Goal: Task Accomplishment & Management: Manage account settings

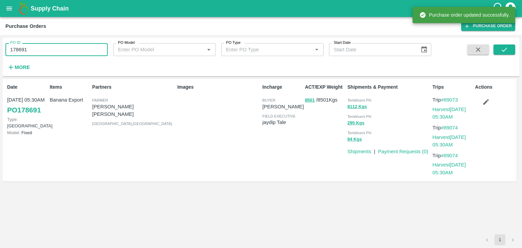
click at [40, 54] on input "178691" at bounding box center [56, 49] width 102 height 13
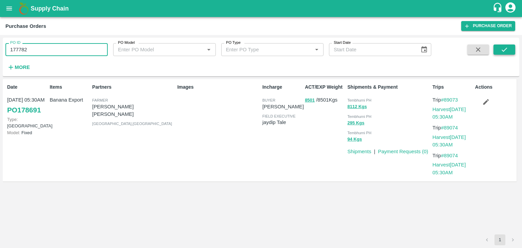
type input "177782"
click at [506, 53] on icon "submit" at bounding box center [504, 49] width 7 height 7
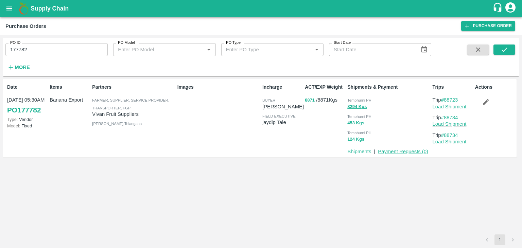
click at [394, 151] on link "Payment Requests ( 0 )" at bounding box center [403, 151] width 50 height 5
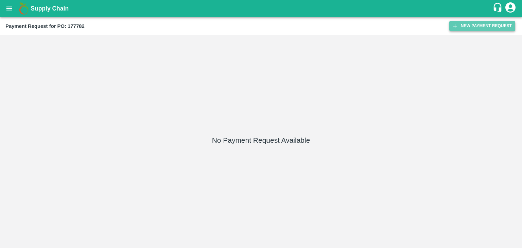
click at [460, 27] on button "New Payment Request" at bounding box center [482, 26] width 66 height 10
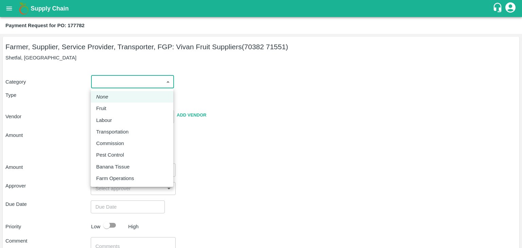
click at [102, 75] on body "Supply Chain Payment Request for PO: 177782 Farmer, Supplier, Service Provider,…" at bounding box center [261, 124] width 522 height 248
click at [110, 109] on div "Fruit" at bounding box center [132, 108] width 72 height 7
type input "1"
type input "[PERSON_NAME] Fruit Suppliers - 70382 71551(Farmer, Supplier, Service Provider,…"
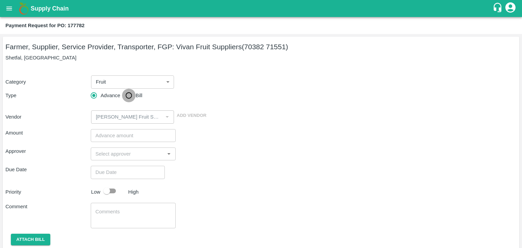
click at [125, 94] on input "Bill" at bounding box center [129, 96] width 14 height 14
radio input "true"
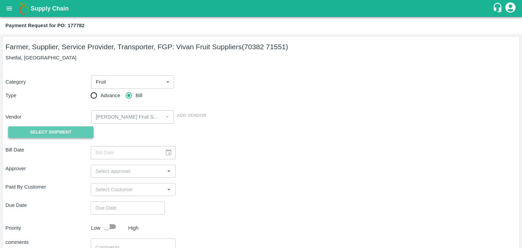
click at [48, 136] on span "Select Shipment" at bounding box center [50, 132] width 41 height 8
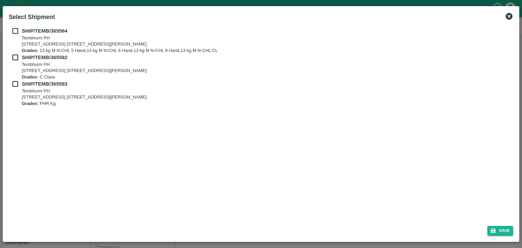
drag, startPoint x: 14, startPoint y: 36, endPoint x: 14, endPoint y: 31, distance: 5.8
click at [14, 31] on div "SHIP/TEMB/365564 Tembhurni PH Tembhurni PH 205, PLOT NO. E-5, YASHSHREE INDUSTR…" at bounding box center [261, 40] width 505 height 27
click at [14, 31] on input "checkbox" at bounding box center [15, 30] width 13 height 7
checkbox input "true"
click at [13, 53] on div "SHIP/TEMB/365564 Tembhurni PH Tembhurni PH 205, PLOT NO. E-5, YASHSHREE INDUSTR…" at bounding box center [261, 40] width 505 height 27
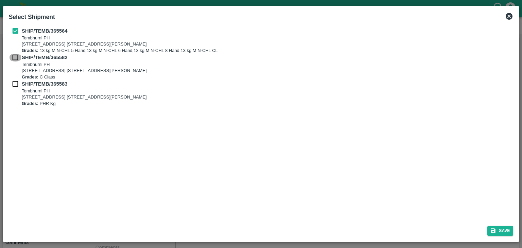
drag, startPoint x: 13, startPoint y: 56, endPoint x: 16, endPoint y: 89, distance: 33.5
click at [16, 89] on div "SHIP/TEMB/365564 Tembhurni PH Tembhurni PH 205, PLOT NO. E-5, YASHSHREE INDUSTR…" at bounding box center [261, 67] width 505 height 80
drag, startPoint x: 16, startPoint y: 89, endPoint x: 15, endPoint y: 85, distance: 4.9
click at [15, 85] on div "SHIP/TEMB/365583 Tembhurni PH Tembhurni PH 205, PLOT NO. E-5, YASHSHREE INDUSTR…" at bounding box center [261, 93] width 505 height 27
click at [15, 85] on input "checkbox" at bounding box center [15, 83] width 13 height 7
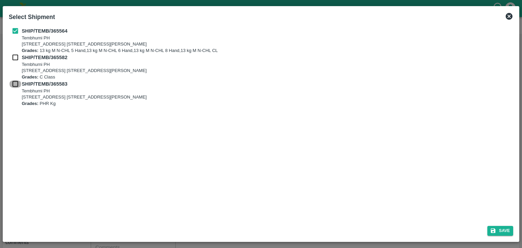
checkbox input "true"
click at [16, 56] on input "checkbox" at bounding box center [15, 57] width 13 height 7
checkbox input "true"
click at [508, 230] on button "Save" at bounding box center [500, 231] width 26 height 10
type input "21/09/2025"
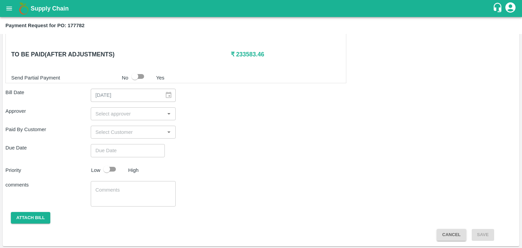
scroll to position [303, 0]
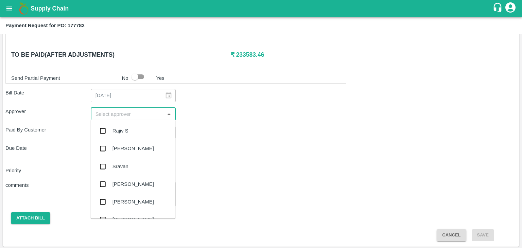
click at [133, 116] on input "input" at bounding box center [128, 114] width 70 height 9
type input "Ajit"
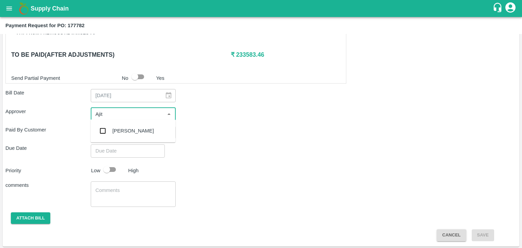
click at [131, 127] on div "[PERSON_NAME]" at bounding box center [133, 130] width 41 height 7
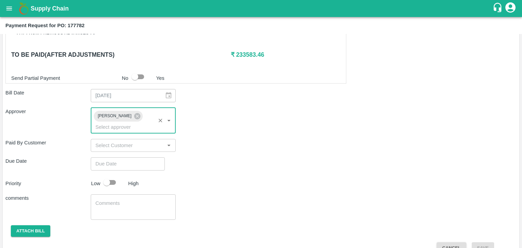
type input "DD/MM/YYYY hh:mm aa"
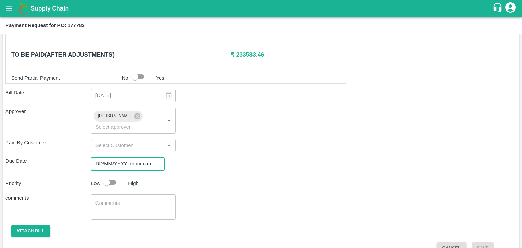
click at [139, 157] on input "DD/MM/YYYY hh:mm aa" at bounding box center [125, 163] width 69 height 13
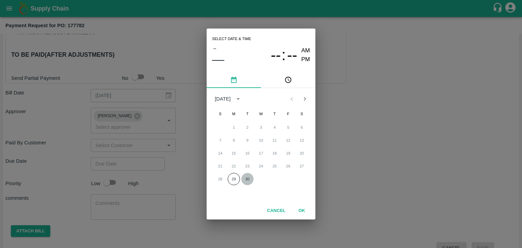
click at [245, 175] on button "30" at bounding box center [247, 179] width 12 height 12
type input "[DATE] 12:00 AM"
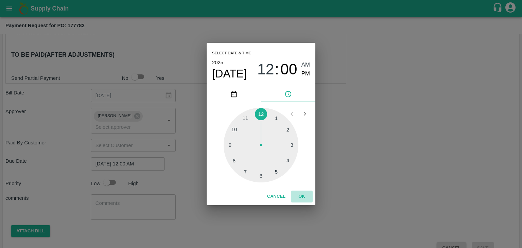
click at [305, 197] on button "OK" at bounding box center [302, 197] width 22 height 12
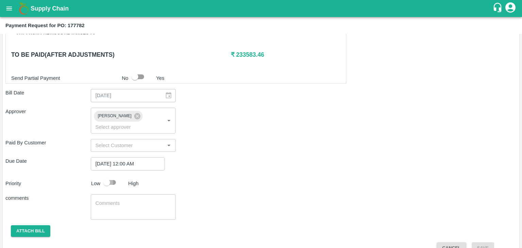
click at [109, 176] on input "checkbox" at bounding box center [106, 182] width 39 height 13
checkbox input "true"
click at [142, 201] on textarea at bounding box center [134, 207] width 76 height 14
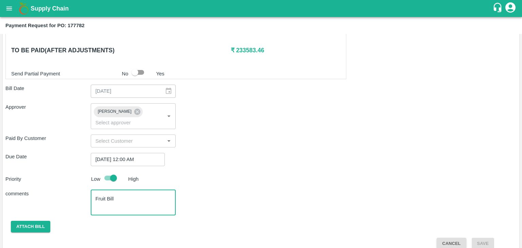
type textarea "Fruit Bill"
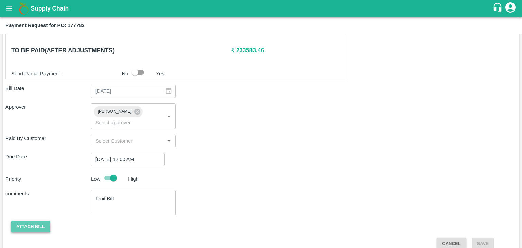
click at [29, 221] on button "Attach bill" at bounding box center [30, 227] width 39 height 12
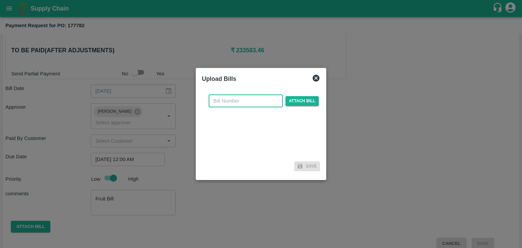
click at [252, 100] on input "text" at bounding box center [246, 100] width 74 height 13
type input "909"
click at [294, 98] on span "Attach bill" at bounding box center [302, 101] width 33 height 10
click at [0, 0] on input "Attach bill" at bounding box center [0, 0] width 0 height 0
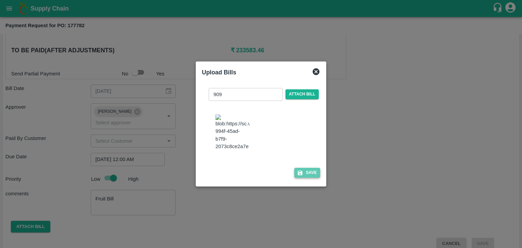
click at [312, 178] on button "Save" at bounding box center [307, 173] width 26 height 10
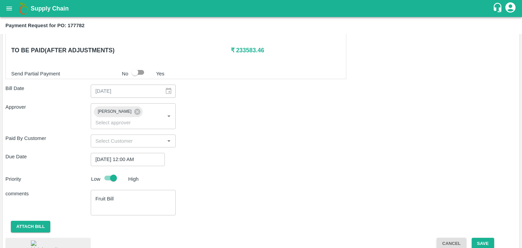
scroll to position [350, 0]
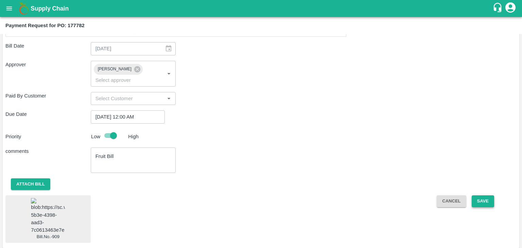
click at [483, 195] on button "Save" at bounding box center [483, 201] width 22 height 12
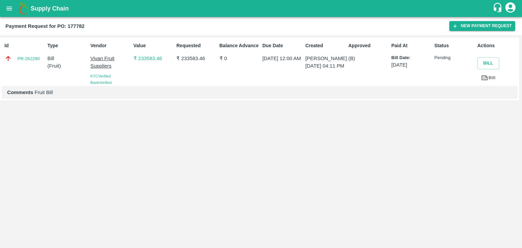
click at [5, 8] on button "open drawer" at bounding box center [9, 9] width 16 height 16
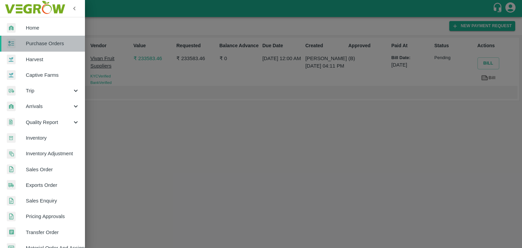
click at [52, 41] on span "Purchase Orders" at bounding box center [53, 43] width 54 height 7
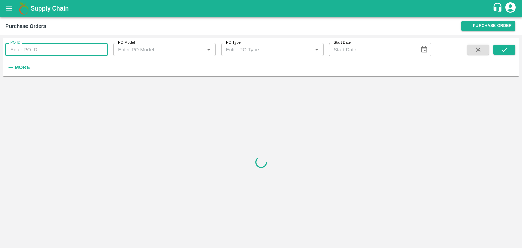
click at [96, 47] on input "PO ID" at bounding box center [56, 49] width 102 height 13
paste input "177784"
type input "177784"
click at [502, 51] on icon "submit" at bounding box center [504, 49] width 7 height 7
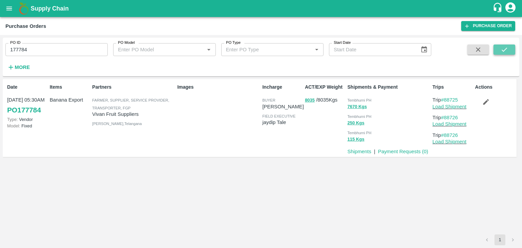
click at [502, 51] on icon "submit" at bounding box center [504, 49] width 7 height 7
drag, startPoint x: 415, startPoint y: 155, endPoint x: 411, endPoint y: 152, distance: 4.6
click at [411, 152] on div "Date 21 Sep, 05:30AM PO 177784 Type: Vendor Model: Fixed Items Banana Export Pa…" at bounding box center [260, 118] width 514 height 78
click at [411, 152] on link "Payment Requests ( 0 )" at bounding box center [403, 151] width 50 height 5
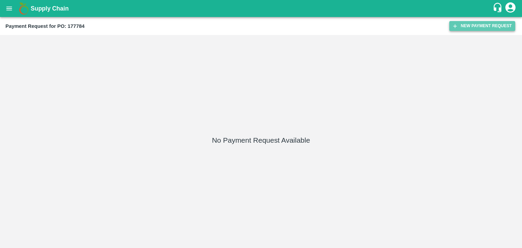
click at [487, 25] on button "New Payment Request" at bounding box center [482, 26] width 66 height 10
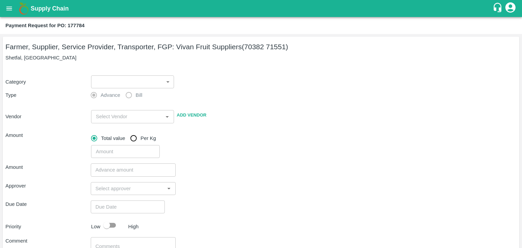
click at [93, 86] on body "Supply Chain Payment Request for PO: 177784 Farmer, Supplier, Service Provider,…" at bounding box center [261, 124] width 522 height 248
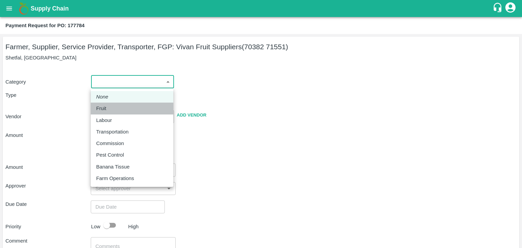
click at [110, 108] on div "Fruit" at bounding box center [132, 108] width 72 height 7
type input "1"
type input "[PERSON_NAME] Fruit Suppliers - 70382 71551(Farmer, Supplier, Service Provider,…"
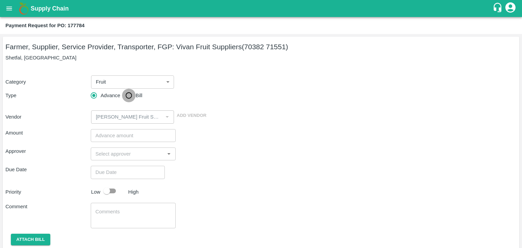
click at [125, 94] on input "Bill" at bounding box center [129, 96] width 14 height 14
radio input "true"
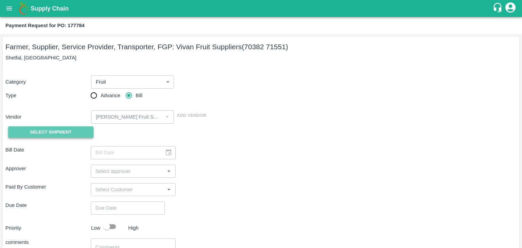
click at [52, 132] on span "Select Shipment" at bounding box center [50, 132] width 41 height 8
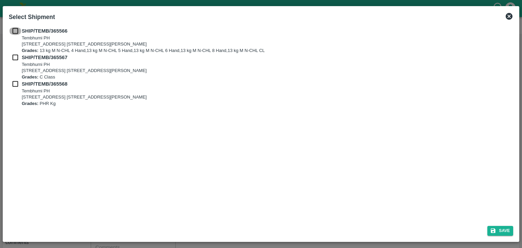
click at [14, 32] on input "checkbox" at bounding box center [15, 30] width 13 height 7
checkbox input "true"
click at [15, 61] on input "checkbox" at bounding box center [15, 57] width 13 height 7
checkbox input "true"
click at [15, 86] on input "checkbox" at bounding box center [15, 83] width 13 height 7
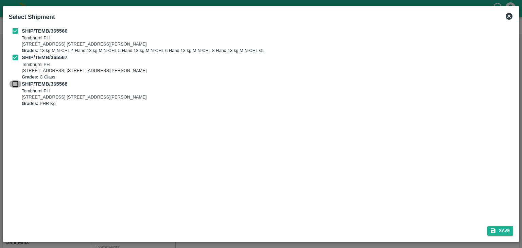
checkbox input "true"
click at [504, 236] on button "Save" at bounding box center [500, 231] width 26 height 10
type input "21/09/2025"
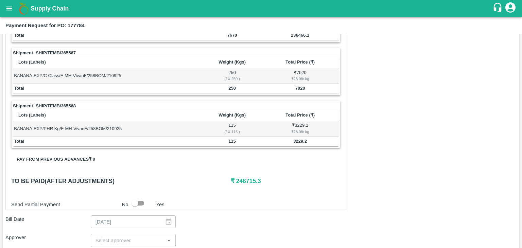
scroll to position [333, 0]
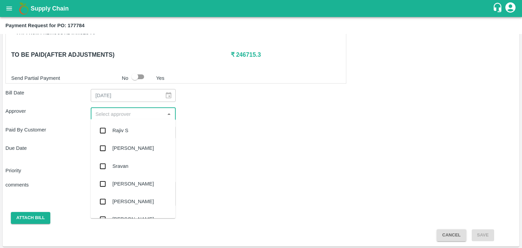
click at [145, 116] on input "input" at bounding box center [128, 113] width 70 height 9
type input "Ajit"
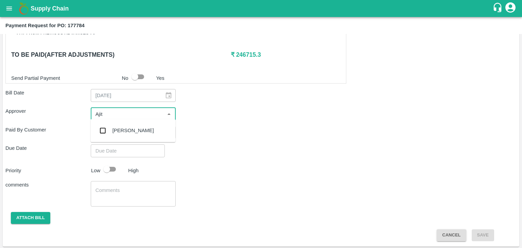
click at [123, 131] on div "[PERSON_NAME]" at bounding box center [133, 130] width 41 height 7
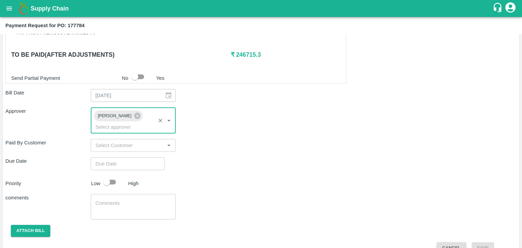
type input "DD/MM/YYYY hh:mm aa"
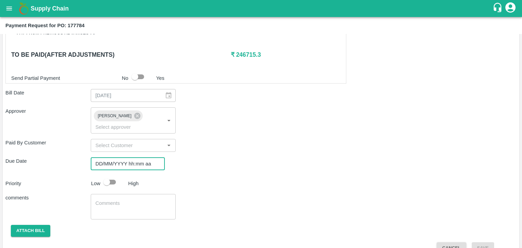
click at [138, 157] on input "DD/MM/YYYY hh:mm aa" at bounding box center [125, 163] width 69 height 13
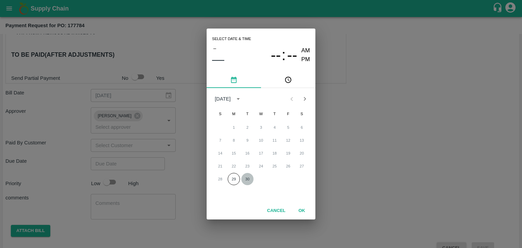
click at [248, 179] on button "30" at bounding box center [247, 179] width 12 height 12
type input "[DATE] 12:00 AM"
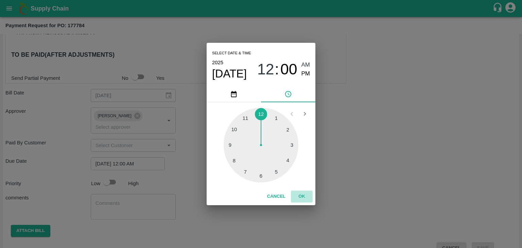
click at [297, 197] on button "OK" at bounding box center [302, 197] width 22 height 12
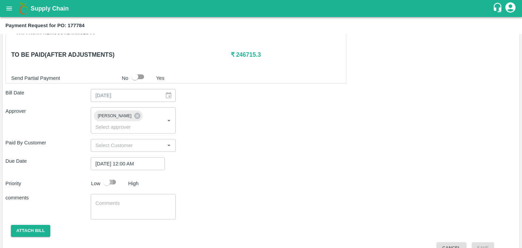
click at [111, 176] on input "checkbox" at bounding box center [106, 182] width 39 height 13
checkbox input "true"
click at [131, 194] on div "x ​" at bounding box center [133, 206] width 85 height 25
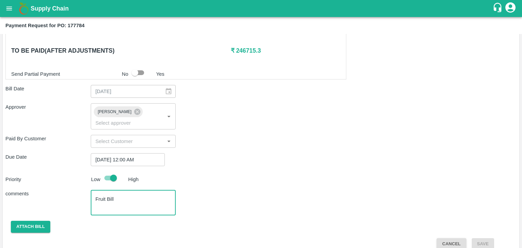
type textarea "Fruit Bill"
drag, startPoint x: 58, startPoint y: 215, endPoint x: 34, endPoint y: 215, distance: 24.1
click at [34, 221] on div "Attach bill" at bounding box center [47, 227] width 85 height 12
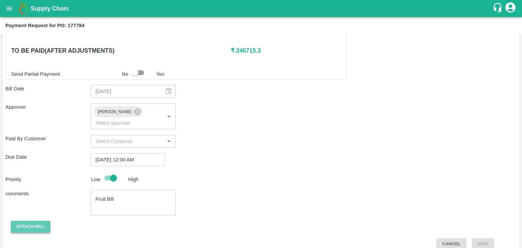
click at [34, 221] on button "Attach bill" at bounding box center [30, 227] width 39 height 12
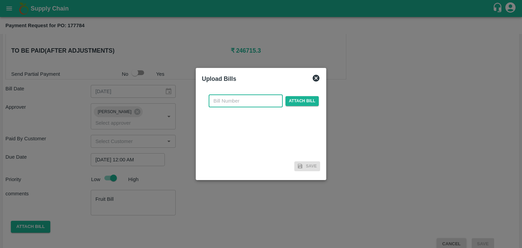
click at [255, 102] on input "text" at bounding box center [246, 100] width 74 height 13
type input "908"
click at [307, 97] on span "Attach bill" at bounding box center [302, 101] width 33 height 10
click at [0, 0] on input "Attach bill" at bounding box center [0, 0] width 0 height 0
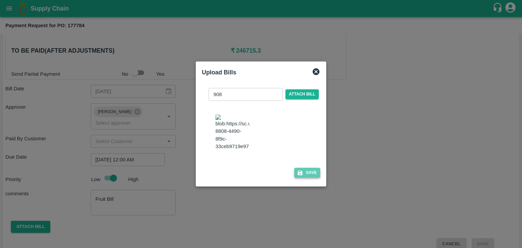
click at [302, 177] on button "Save" at bounding box center [307, 173] width 26 height 10
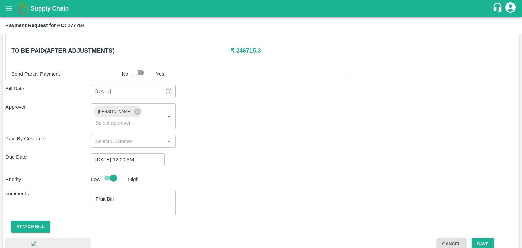
scroll to position [381, 0]
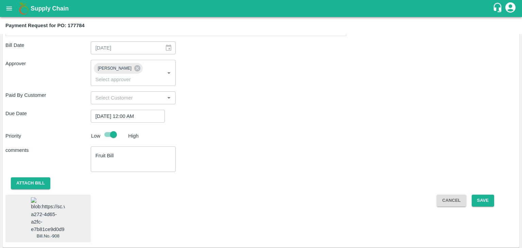
click at [46, 210] on img at bounding box center [48, 215] width 34 height 36
click at [485, 195] on button "Save" at bounding box center [483, 201] width 22 height 12
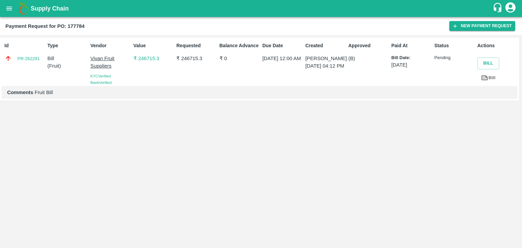
click at [5, 11] on button "open drawer" at bounding box center [9, 9] width 16 height 16
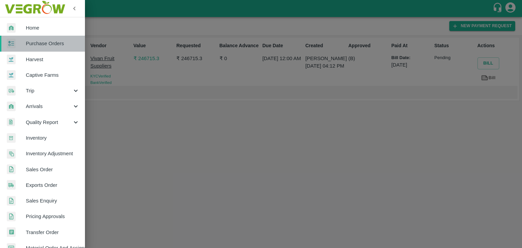
click at [45, 42] on span "Purchase Orders" at bounding box center [53, 43] width 54 height 7
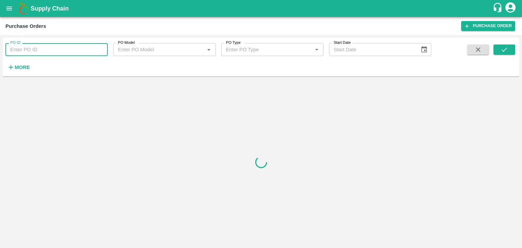
click at [93, 48] on input "PO ID" at bounding box center [56, 49] width 102 height 13
paste input "177990"
type input "177990"
click at [508, 49] on icon "submit" at bounding box center [504, 49] width 7 height 7
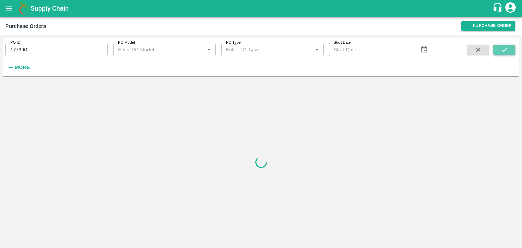
click at [508, 49] on icon "submit" at bounding box center [504, 49] width 7 height 7
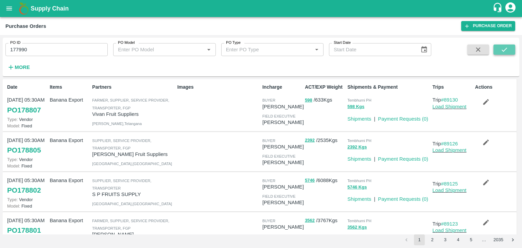
click at [501, 49] on icon "submit" at bounding box center [504, 49] width 7 height 7
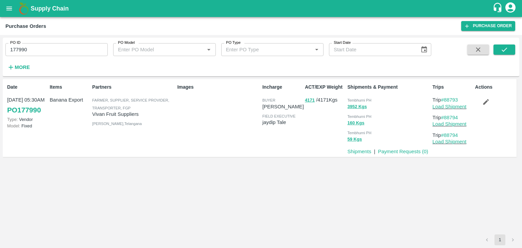
click at [405, 155] on p "Payment Requests ( 0 )" at bounding box center [403, 151] width 50 height 7
click at [404, 152] on link "Payment Requests ( 0 )" at bounding box center [403, 151] width 50 height 5
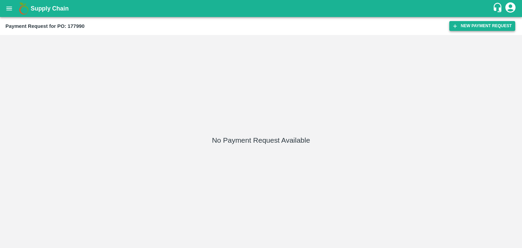
click at [484, 27] on button "New Payment Request" at bounding box center [482, 26] width 66 height 10
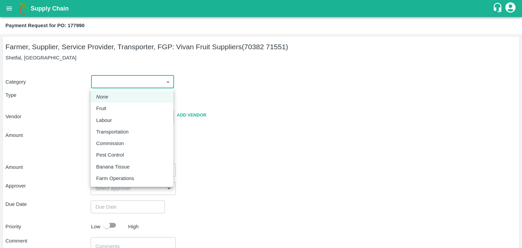
drag, startPoint x: 113, startPoint y: 83, endPoint x: 114, endPoint y: 113, distance: 29.9
click at [114, 113] on body "Supply Chain Payment Request for PO: 177990 Farmer, Supplier, Service Provider,…" at bounding box center [261, 124] width 522 height 248
click at [119, 108] on div "Fruit" at bounding box center [132, 108] width 72 height 7
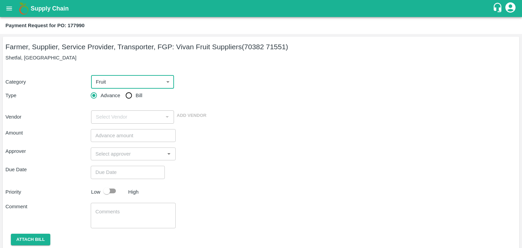
type input "1"
type input "[PERSON_NAME] Fruit Suppliers - 70382 71551(Farmer, Supplier, Service Provider,…"
click at [133, 91] on input "Bill" at bounding box center [129, 96] width 14 height 14
radio input "true"
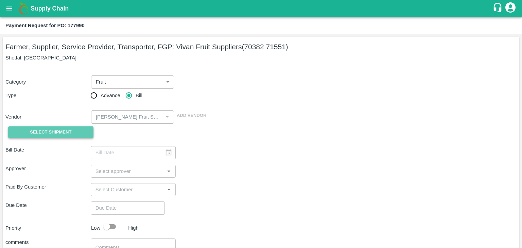
click at [39, 131] on span "Select Shipment" at bounding box center [50, 132] width 41 height 8
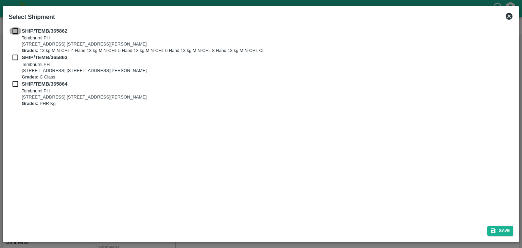
click at [14, 29] on input "checkbox" at bounding box center [15, 30] width 13 height 7
checkbox input "true"
click at [14, 54] on input "checkbox" at bounding box center [15, 57] width 13 height 7
checkbox input "true"
click at [13, 83] on input "checkbox" at bounding box center [15, 83] width 13 height 7
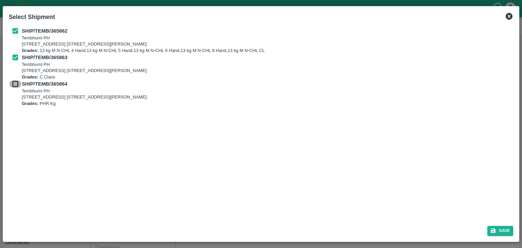
checkbox input "true"
click at [504, 231] on button "Save" at bounding box center [500, 231] width 26 height 10
type input "23/09/2025"
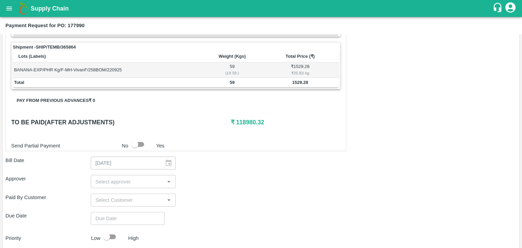
scroll to position [333, 0]
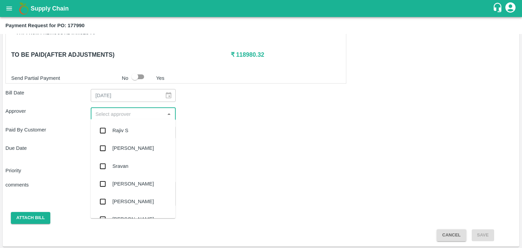
click at [117, 109] on input "input" at bounding box center [128, 113] width 70 height 9
type input "Ajit"
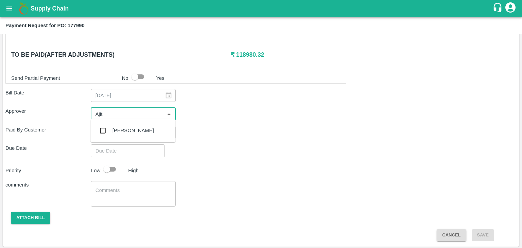
click at [128, 124] on div "[PERSON_NAME]" at bounding box center [132, 131] width 85 height 18
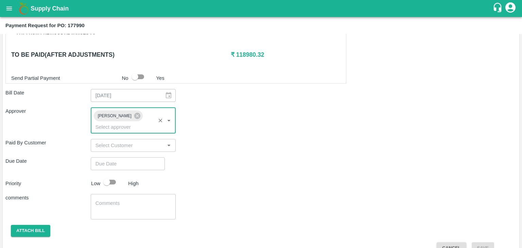
type input "DD/MM/YYYY hh:mm aa"
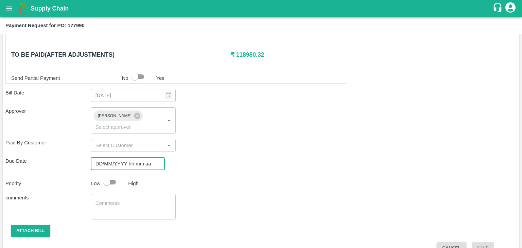
click at [142, 157] on input "DD/MM/YYYY hh:mm aa" at bounding box center [125, 163] width 69 height 13
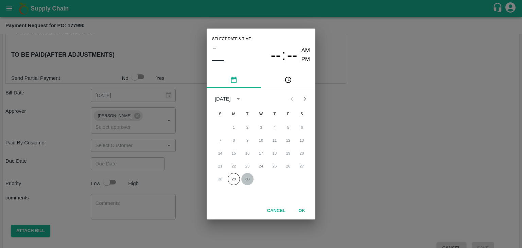
click at [252, 178] on button "30" at bounding box center [247, 179] width 12 height 12
type input "[DATE] 12:00 AM"
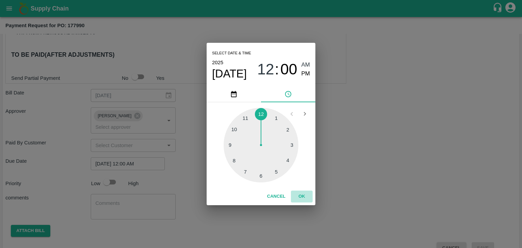
click at [304, 195] on button "OK" at bounding box center [302, 197] width 22 height 12
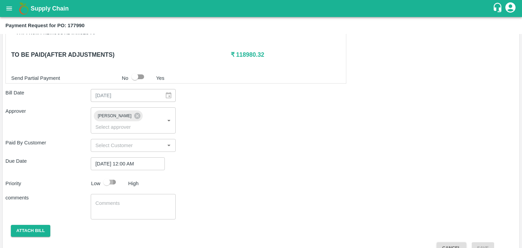
click at [106, 176] on input "checkbox" at bounding box center [106, 182] width 39 height 13
checkbox input "true"
click at [141, 200] on textarea at bounding box center [134, 207] width 76 height 14
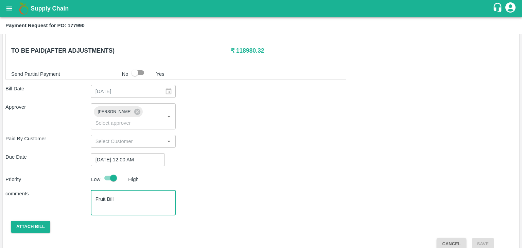
type textarea "Fruit Bill"
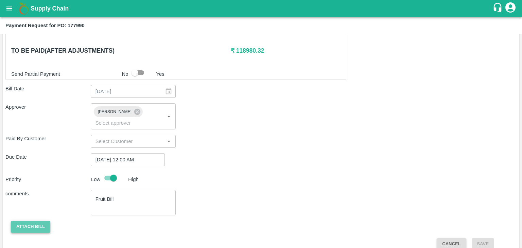
click at [30, 221] on button "Attach bill" at bounding box center [30, 227] width 39 height 12
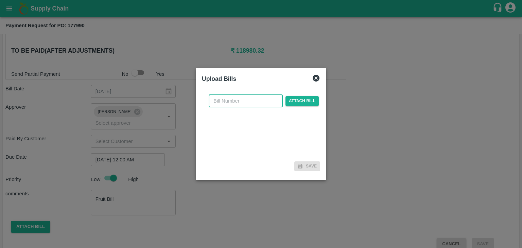
click at [261, 103] on input "text" at bounding box center [246, 100] width 74 height 13
type input "910"
click at [294, 102] on span "Attach bill" at bounding box center [302, 101] width 33 height 10
click at [0, 0] on input "Attach bill" at bounding box center [0, 0] width 0 height 0
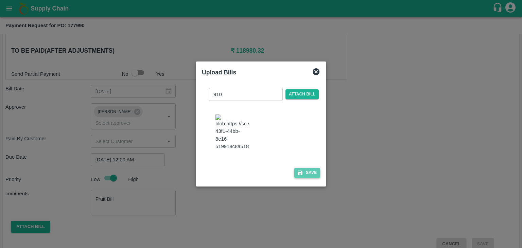
click at [309, 176] on button "Save" at bounding box center [307, 173] width 26 height 10
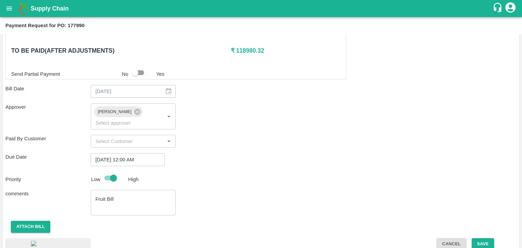
scroll to position [379, 0]
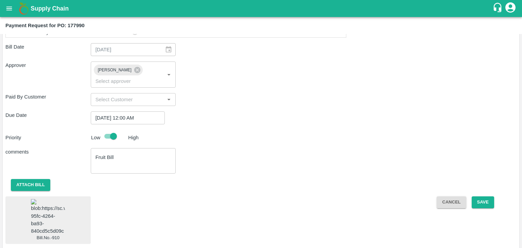
click at [30, 210] on span "Bill.No.-910" at bounding box center [47, 220] width 85 height 48
click at [52, 202] on img at bounding box center [48, 217] width 34 height 36
click at [486, 196] on button "Save" at bounding box center [483, 202] width 22 height 12
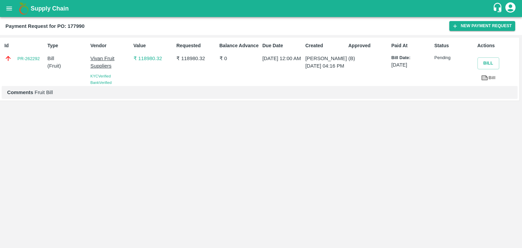
click at [10, 12] on icon "open drawer" at bounding box center [8, 8] width 7 height 7
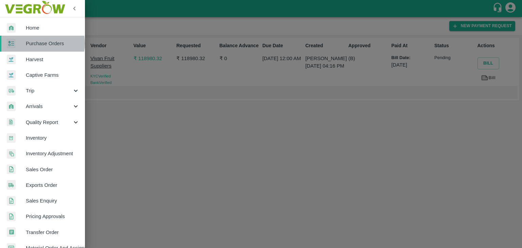
click at [42, 43] on span "Purchase Orders" at bounding box center [53, 43] width 54 height 7
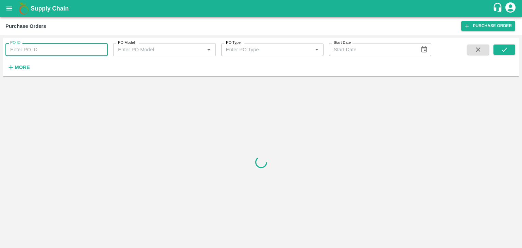
click at [92, 47] on input "PO ID" at bounding box center [56, 49] width 102 height 13
paste input "178152"
click at [507, 50] on icon "submit" at bounding box center [504, 49] width 7 height 7
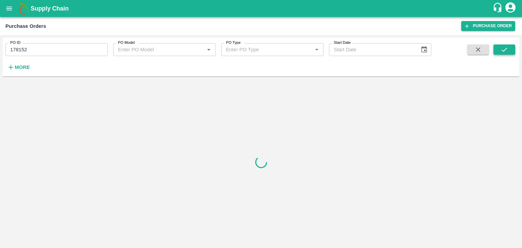
click at [507, 50] on icon "submit" at bounding box center [504, 49] width 7 height 7
click at [54, 52] on input "178152" at bounding box center [56, 49] width 102 height 13
type input "178152"
click at [504, 46] on icon "submit" at bounding box center [504, 49] width 7 height 7
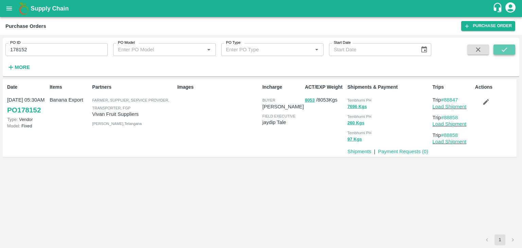
click at [504, 46] on icon "submit" at bounding box center [504, 49] width 7 height 7
click at [400, 151] on link "Payment Requests ( 0 )" at bounding box center [403, 151] width 50 height 5
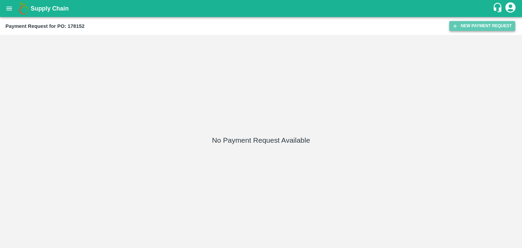
click at [472, 25] on button "New Payment Request" at bounding box center [482, 26] width 66 height 10
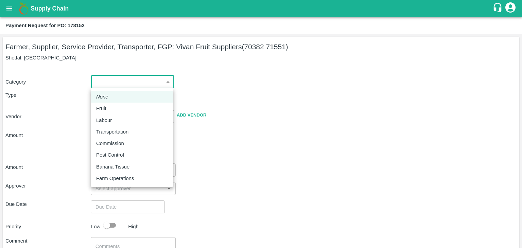
click at [127, 83] on body "Supply Chain Payment Request for PO: 178152 Farmer, Supplier, Service Provider,…" at bounding box center [261, 124] width 522 height 248
click at [118, 107] on div "Fruit" at bounding box center [132, 108] width 72 height 7
type input "1"
type input "[PERSON_NAME] Fruit Suppliers - 70382 71551(Farmer, Supplier, Service Provider,…"
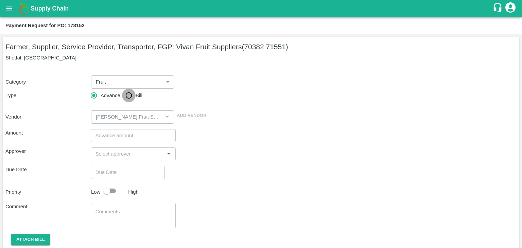
click at [133, 96] on input "Bill" at bounding box center [129, 96] width 14 height 14
radio input "true"
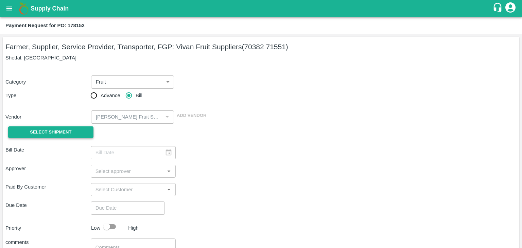
click at [54, 138] on button "Select Shipment" at bounding box center [50, 132] width 85 height 12
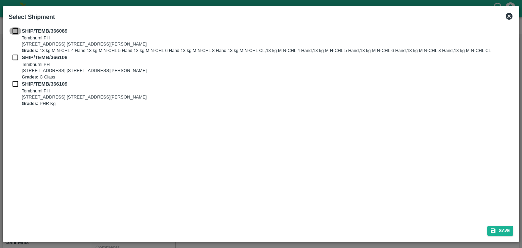
click at [14, 28] on input "checkbox" at bounding box center [15, 30] width 13 height 7
checkbox input "true"
click at [12, 57] on input "checkbox" at bounding box center [15, 57] width 13 height 7
checkbox input "true"
click at [13, 83] on input "checkbox" at bounding box center [15, 83] width 13 height 7
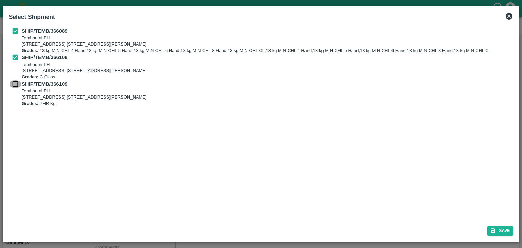
checkbox input "true"
click at [502, 236] on button "Save" at bounding box center [500, 231] width 26 height 10
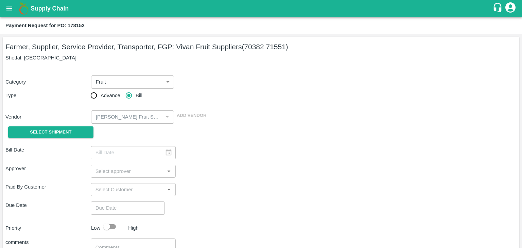
type input "24/09/2025"
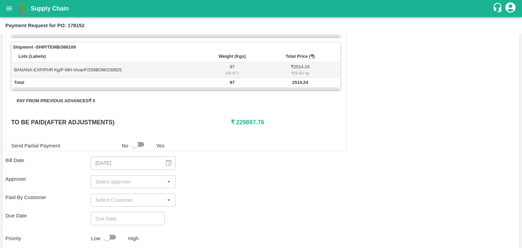
scroll to position [408, 0]
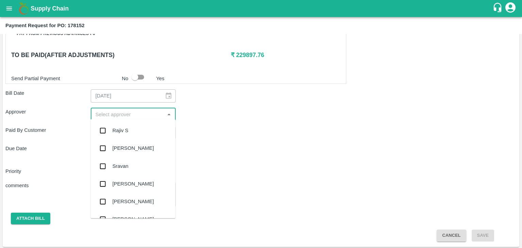
click at [123, 113] on input "input" at bounding box center [128, 114] width 70 height 9
type input "Ajit"
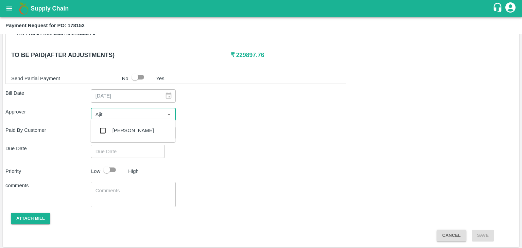
click at [127, 124] on div "Ajit Otari" at bounding box center [132, 131] width 85 height 18
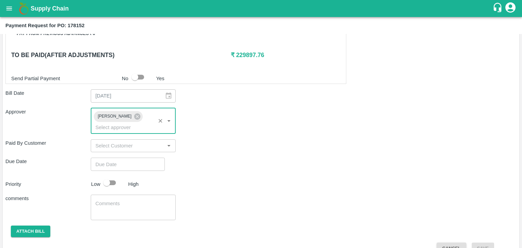
type input "DD/MM/YYYY hh:mm aa"
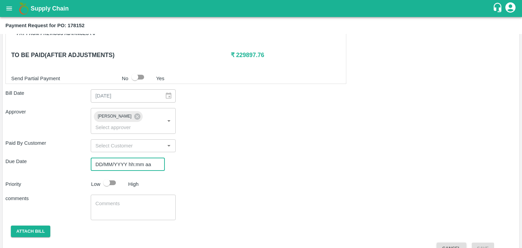
click at [141, 158] on input "DD/MM/YYYY hh:mm aa" at bounding box center [125, 164] width 69 height 13
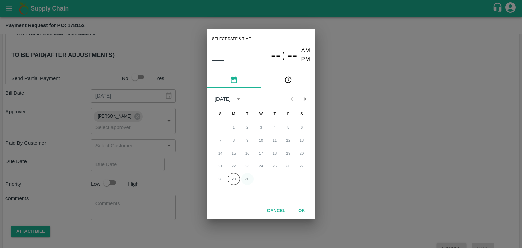
click at [243, 180] on button "30" at bounding box center [247, 179] width 12 height 12
type input "30/09/2025 12:00 AM"
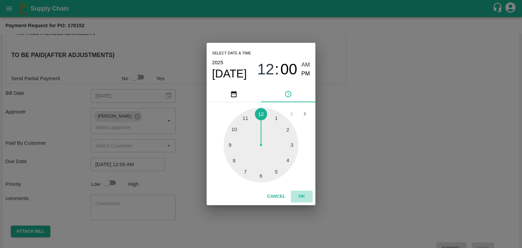
click at [296, 193] on button "OK" at bounding box center [302, 197] width 22 height 12
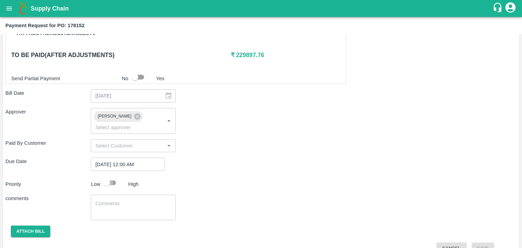
click at [105, 176] on input "checkbox" at bounding box center [106, 182] width 39 height 13
checkbox input "true"
click at [139, 200] on textarea at bounding box center [134, 207] width 76 height 14
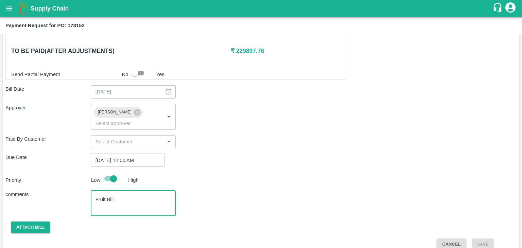
type textarea "Fruit Bill"
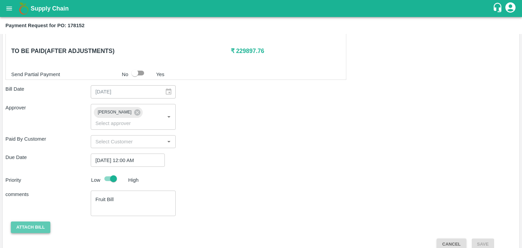
click at [39, 222] on button "Attach bill" at bounding box center [30, 228] width 39 height 12
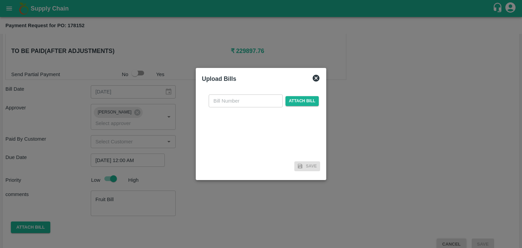
click at [278, 98] on input "text" at bounding box center [246, 100] width 74 height 13
type input "911"
click at [306, 100] on span "Attach bill" at bounding box center [302, 101] width 33 height 10
click at [0, 0] on input "Attach bill" at bounding box center [0, 0] width 0 height 0
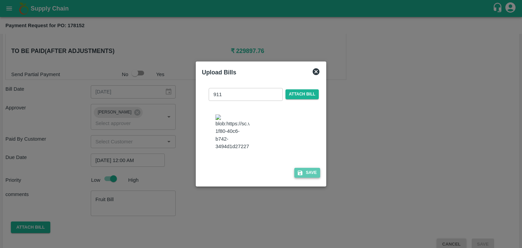
click at [308, 176] on button "Save" at bounding box center [307, 173] width 26 height 10
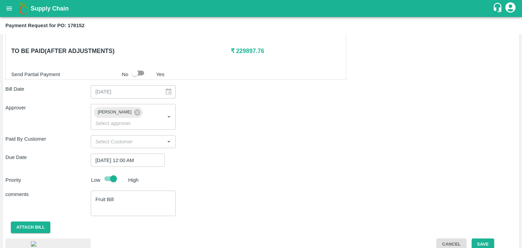
scroll to position [456, 0]
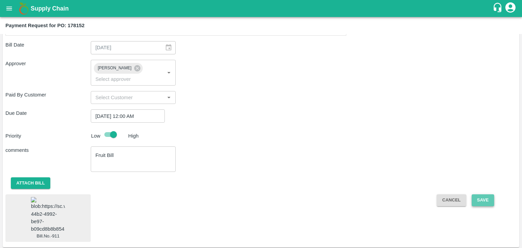
click at [488, 194] on button "Save" at bounding box center [483, 200] width 22 height 12
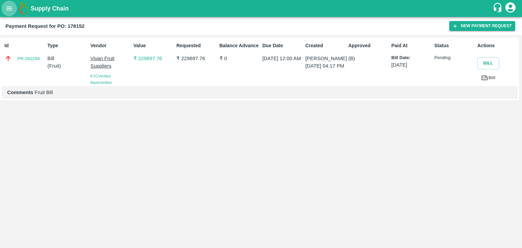
click at [3, 8] on button "open drawer" at bounding box center [9, 9] width 16 height 16
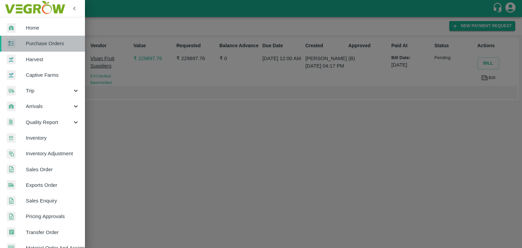
click at [52, 41] on span "Purchase Orders" at bounding box center [53, 43] width 54 height 7
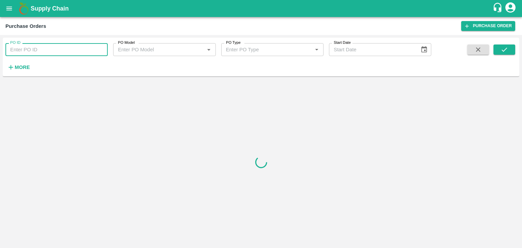
click at [98, 47] on input "PO ID" at bounding box center [56, 49] width 102 height 13
paste input "178249"
type input "178249"
click at [511, 49] on button "submit" at bounding box center [505, 50] width 22 height 10
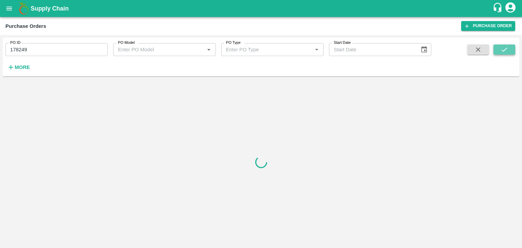
click at [511, 49] on button "submit" at bounding box center [505, 50] width 22 height 10
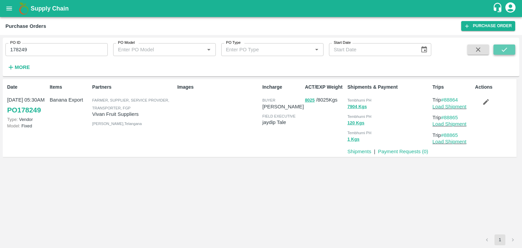
click at [511, 49] on button "submit" at bounding box center [505, 50] width 22 height 10
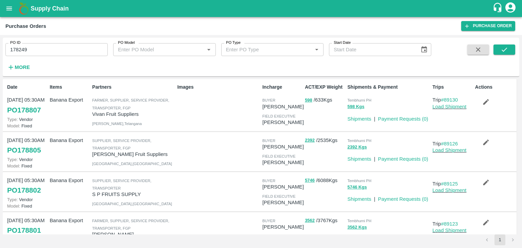
click at [393, 154] on div "Payment Requests ( 0 )" at bounding box center [401, 158] width 53 height 10
click at [512, 51] on button "submit" at bounding box center [505, 50] width 22 height 10
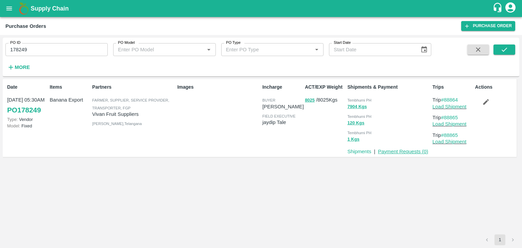
click at [407, 151] on link "Payment Requests ( 0 )" at bounding box center [403, 151] width 50 height 5
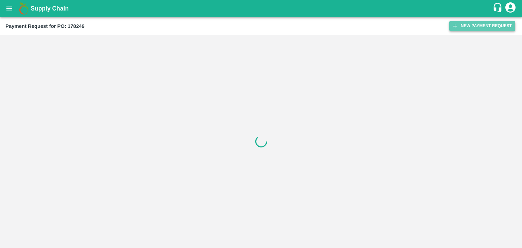
click at [487, 25] on button "New Payment Request" at bounding box center [482, 26] width 66 height 10
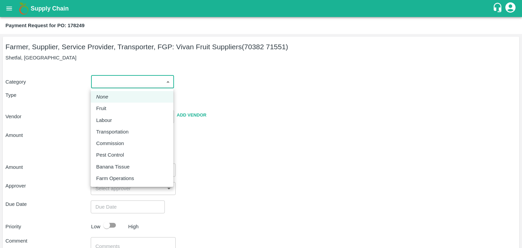
drag, startPoint x: 107, startPoint y: 84, endPoint x: 113, endPoint y: 107, distance: 23.8
click at [113, 107] on body "Supply Chain Payment Request for PO: 178249 Farmer, Supplier, Service Provider,…" at bounding box center [261, 124] width 522 height 248
click at [113, 107] on div "Fruit" at bounding box center [132, 108] width 72 height 7
type input "1"
type input "[PERSON_NAME] Fruit Suppliers - 70382 71551(Farmer, Supplier, Service Provider,…"
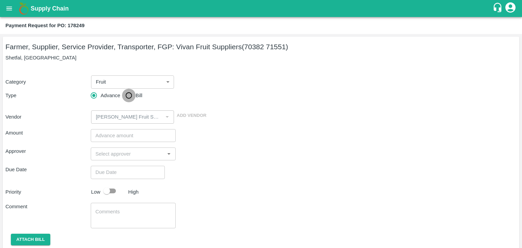
click at [125, 93] on input "Bill" at bounding box center [129, 96] width 14 height 14
radio input "true"
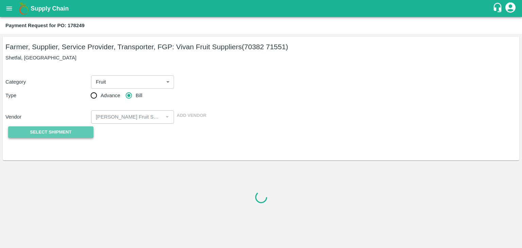
click at [53, 138] on button "Select Shipment" at bounding box center [50, 132] width 85 height 12
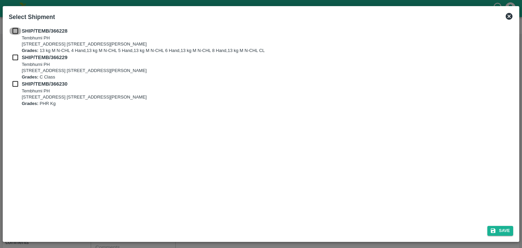
click at [16, 33] on input "checkbox" at bounding box center [15, 30] width 13 height 7
checkbox input "true"
click at [14, 57] on input "checkbox" at bounding box center [15, 57] width 13 height 7
checkbox input "true"
click at [12, 84] on input "checkbox" at bounding box center [15, 83] width 13 height 7
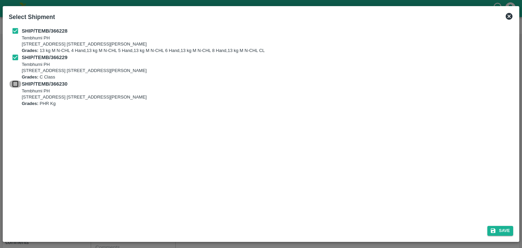
checkbox input "true"
click at [509, 232] on button "Save" at bounding box center [500, 231] width 26 height 10
type input "25/09/2025"
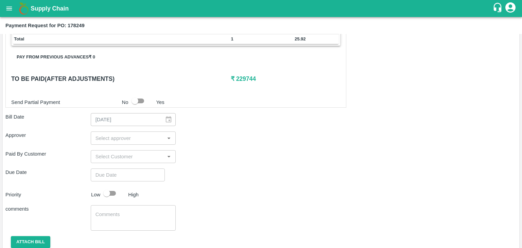
scroll to position [333, 0]
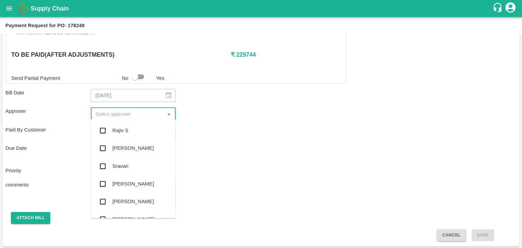
click at [129, 114] on input "input" at bounding box center [128, 113] width 70 height 9
type input "Ajit"
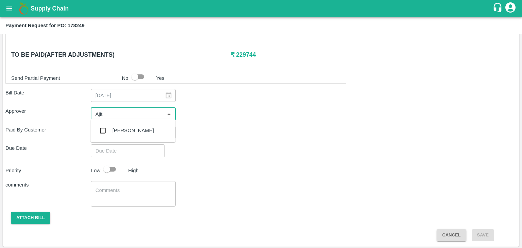
click at [133, 132] on div "Ajit Otari" at bounding box center [132, 131] width 85 height 18
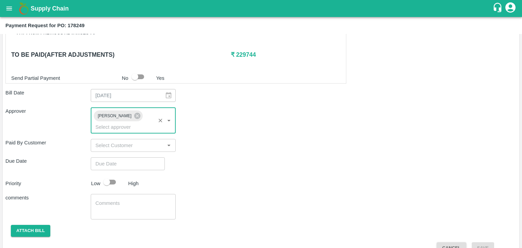
type input "DD/MM/YYYY hh:mm aa"
click at [143, 157] on input "DD/MM/YYYY hh:mm aa" at bounding box center [125, 163] width 69 height 13
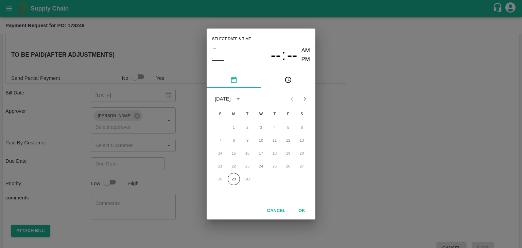
click at [241, 181] on div "28 29 30" at bounding box center [261, 179] width 109 height 12
click at [251, 178] on button "30" at bounding box center [247, 179] width 12 height 12
type input "30/09/2025 12:00 AM"
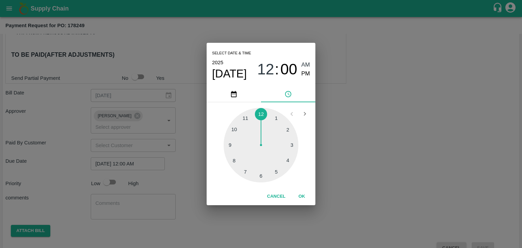
click at [300, 195] on button "OK" at bounding box center [302, 197] width 22 height 12
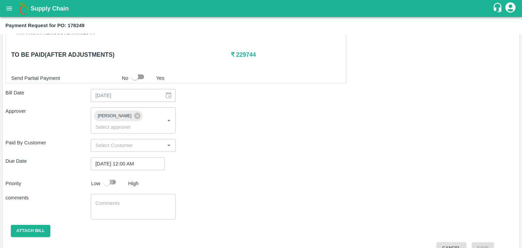
click at [102, 176] on input "checkbox" at bounding box center [106, 182] width 39 height 13
checkbox input "true"
click at [150, 200] on textarea at bounding box center [134, 207] width 76 height 14
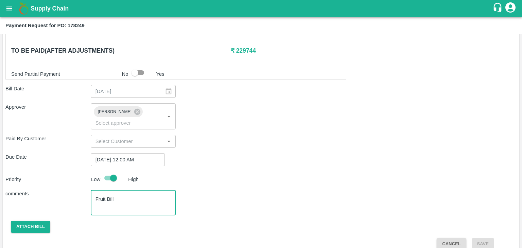
type textarea "Fruit Bill"
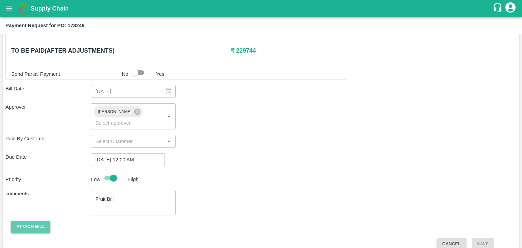
click at [35, 221] on button "Attach bill" at bounding box center [30, 227] width 39 height 12
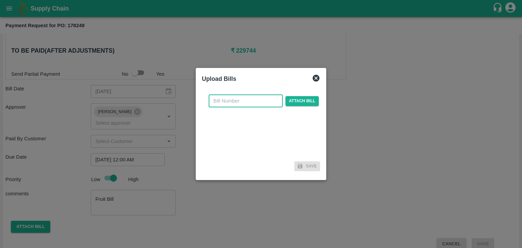
click at [242, 104] on input "text" at bounding box center [246, 100] width 74 height 13
type input "8"
type input "912"
click at [290, 104] on span "Attach bill" at bounding box center [302, 101] width 33 height 10
click at [0, 0] on input "Attach bill" at bounding box center [0, 0] width 0 height 0
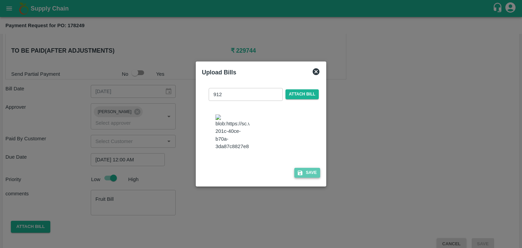
click at [311, 175] on button "Save" at bounding box center [307, 173] width 26 height 10
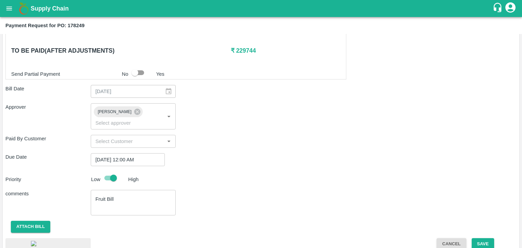
scroll to position [381, 0]
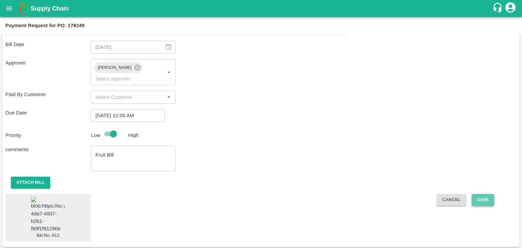
click at [480, 194] on button "Save" at bounding box center [483, 200] width 22 height 12
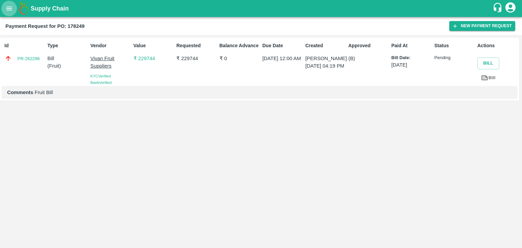
click at [10, 10] on icon "open drawer" at bounding box center [8, 8] width 7 height 7
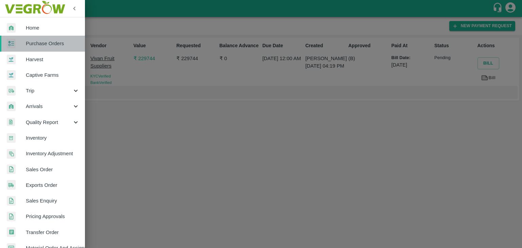
click at [57, 44] on span "Purchase Orders" at bounding box center [53, 43] width 54 height 7
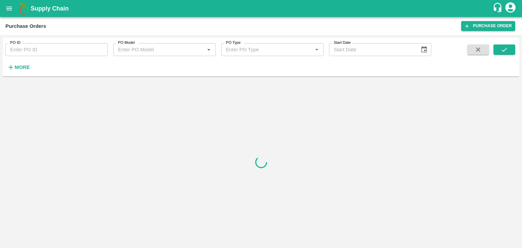
click at [91, 48] on input "PO ID" at bounding box center [56, 49] width 102 height 13
paste input "178349"
click at [508, 52] on button "submit" at bounding box center [505, 50] width 22 height 10
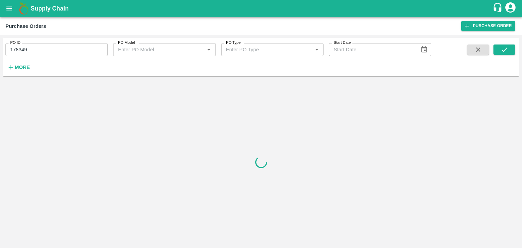
click at [38, 47] on input "178349" at bounding box center [56, 49] width 102 height 13
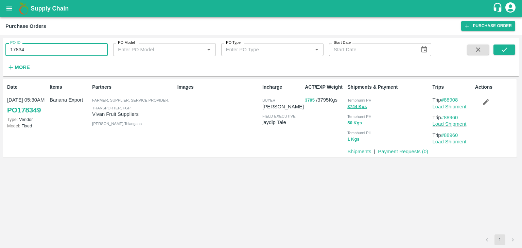
type input "178349"
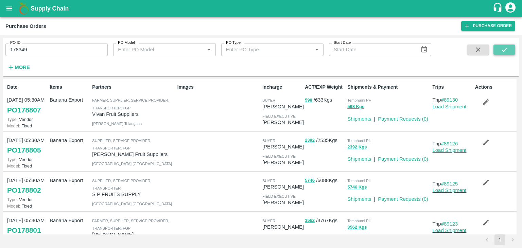
click at [504, 45] on button "submit" at bounding box center [505, 50] width 22 height 10
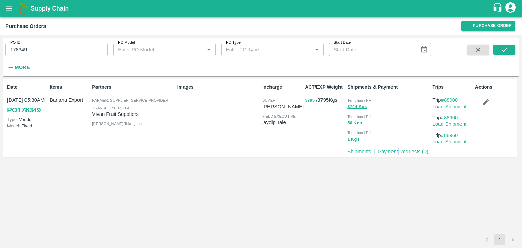
drag, startPoint x: 397, startPoint y: 155, endPoint x: 403, endPoint y: 152, distance: 7.2
click at [403, 152] on p "Payment Requests ( 0 )" at bounding box center [403, 151] width 50 height 7
click at [403, 152] on link "Payment Requests ( 0 )" at bounding box center [403, 151] width 50 height 5
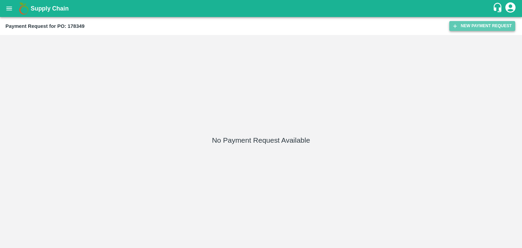
click at [476, 24] on button "New Payment Request" at bounding box center [482, 26] width 66 height 10
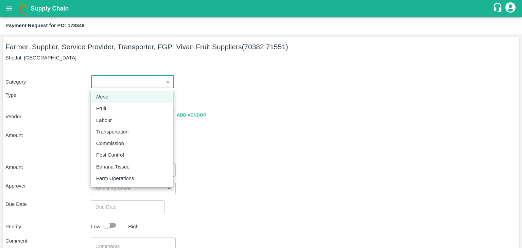
click at [109, 82] on body "Supply Chain Payment Request for PO: 178349 Farmer, Supplier, Service Provider,…" at bounding box center [261, 124] width 522 height 248
click at [115, 104] on li "Fruit" at bounding box center [132, 109] width 83 height 12
type input "1"
type input "[PERSON_NAME] Fruit Suppliers - 70382 71551(Farmer, Supplier, Service Provider,…"
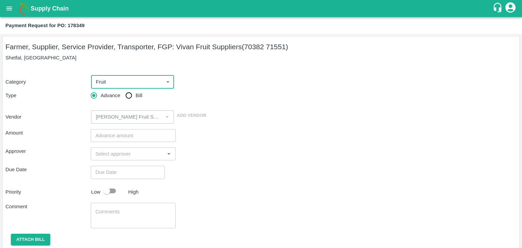
click at [131, 94] on input "Bill" at bounding box center [129, 96] width 14 height 14
radio input "true"
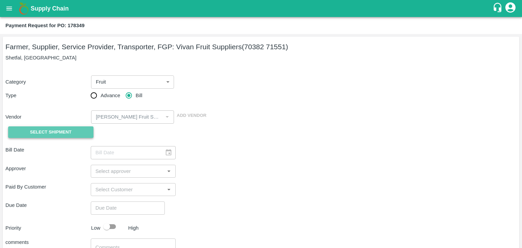
click at [69, 131] on span "Select Shipment" at bounding box center [50, 132] width 41 height 8
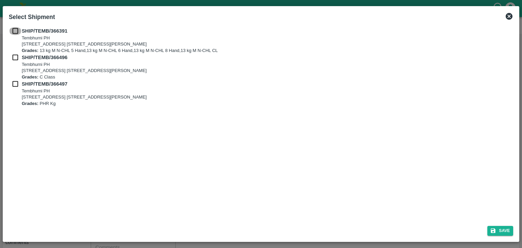
click at [14, 31] on input "checkbox" at bounding box center [15, 30] width 13 height 7
checkbox input "true"
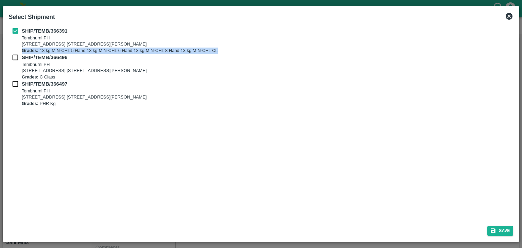
drag, startPoint x: 13, startPoint y: 52, endPoint x: 14, endPoint y: 57, distance: 4.5
click at [14, 57] on div "SHIP/TEMB/366391 [STREET_ADDRESS] E-5, YASHSHREE INDUSTRIES, M.I.D.C., A/P TEMB…" at bounding box center [261, 67] width 505 height 80
click at [14, 57] on input "checkbox" at bounding box center [15, 57] width 13 height 7
checkbox input "true"
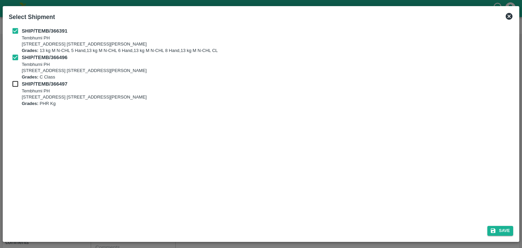
drag, startPoint x: 14, startPoint y: 79, endPoint x: 14, endPoint y: 84, distance: 4.8
click at [14, 84] on div "SHIP/TEMB/366391 [STREET_ADDRESS] E-5, YASHSHREE INDUSTRIES, M.I.D.C., A/P TEMB…" at bounding box center [261, 67] width 505 height 80
click at [14, 84] on input "checkbox" at bounding box center [15, 83] width 13 height 7
checkbox input "true"
click at [504, 229] on button "Save" at bounding box center [500, 231] width 26 height 10
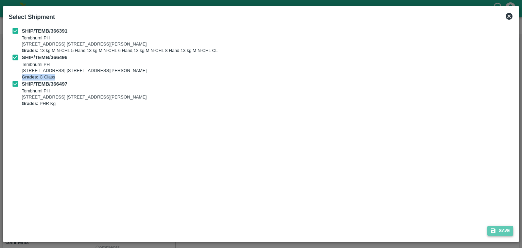
type input "[DATE]"
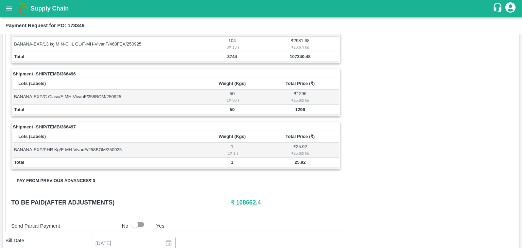
scroll to position [318, 0]
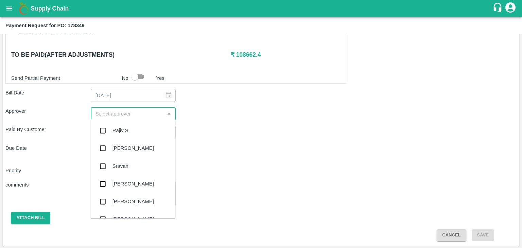
click at [141, 109] on input "input" at bounding box center [128, 113] width 70 height 9
type input "Ajit"
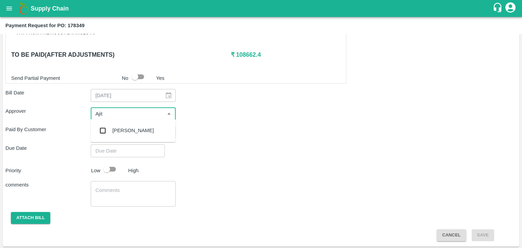
click at [131, 123] on div "[PERSON_NAME]" at bounding box center [132, 131] width 85 height 18
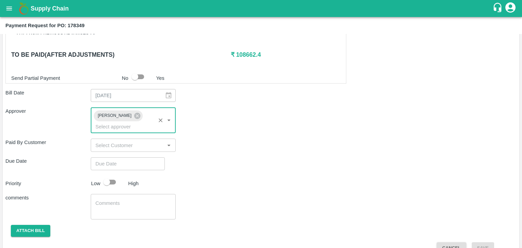
type input "DD/MM/YYYY hh:mm aa"
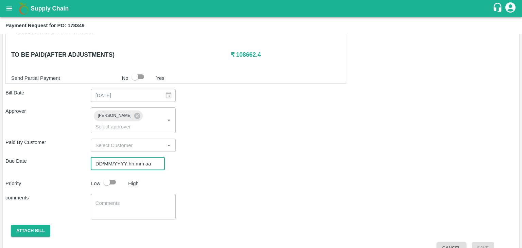
click at [134, 157] on input "DD/MM/YYYY hh:mm aa" at bounding box center [125, 163] width 69 height 13
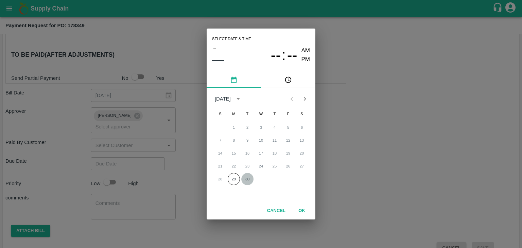
click at [249, 177] on button "30" at bounding box center [247, 179] width 12 height 12
type input "[DATE] 12:00 AM"
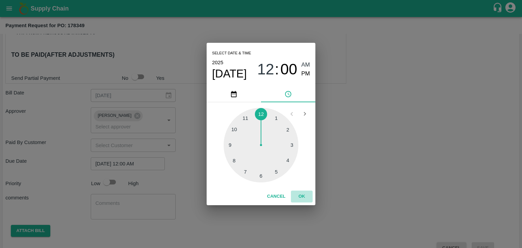
click at [304, 197] on button "OK" at bounding box center [302, 197] width 22 height 12
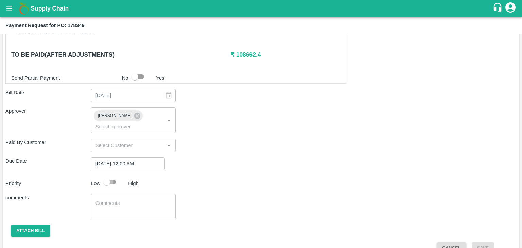
click at [110, 176] on input "checkbox" at bounding box center [106, 182] width 39 height 13
checkbox input "true"
click at [135, 194] on div "x ​" at bounding box center [133, 206] width 85 height 25
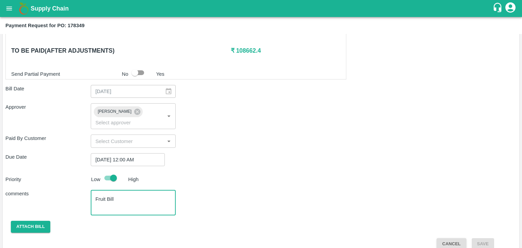
type textarea "Fruit Bill"
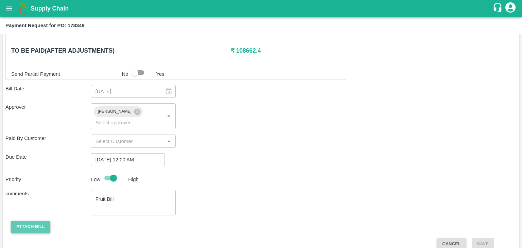
click at [22, 221] on button "Attach bill" at bounding box center [30, 227] width 39 height 12
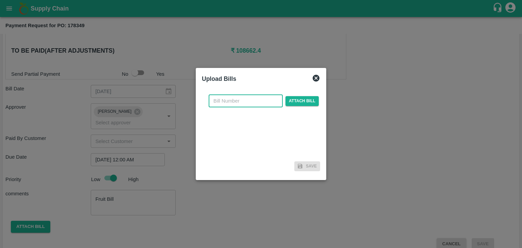
click at [240, 102] on input "text" at bounding box center [246, 100] width 74 height 13
type input "913"
click at [297, 101] on span "Attach bill" at bounding box center [302, 101] width 33 height 10
click at [0, 0] on input "Attach bill" at bounding box center [0, 0] width 0 height 0
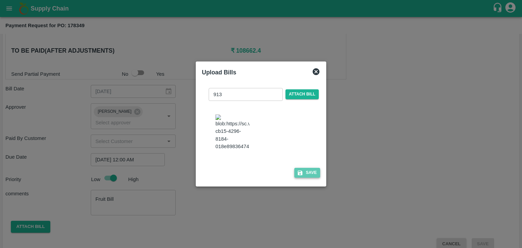
click at [300, 174] on icon "button" at bounding box center [300, 173] width 6 height 6
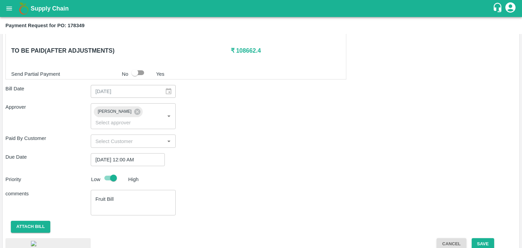
scroll to position [366, 0]
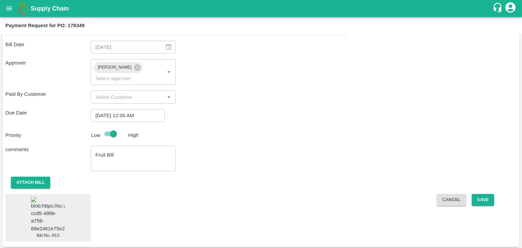
click at [48, 217] on img at bounding box center [48, 215] width 34 height 36
click at [479, 194] on button "Save" at bounding box center [483, 200] width 22 height 12
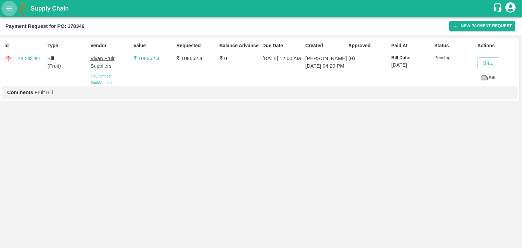
click at [8, 6] on icon "open drawer" at bounding box center [8, 8] width 7 height 7
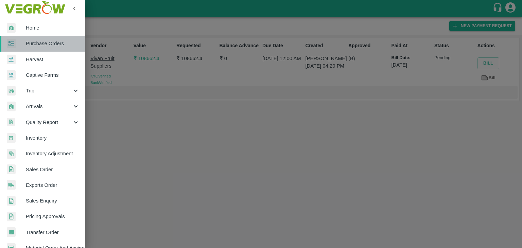
click at [62, 45] on span "Purchase Orders" at bounding box center [53, 43] width 54 height 7
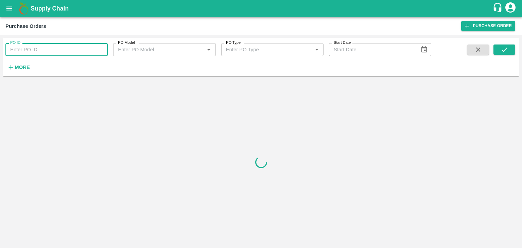
click at [96, 49] on input "PO ID" at bounding box center [56, 49] width 102 height 13
paste input "178372"
click at [502, 50] on icon "submit" at bounding box center [504, 50] width 5 height 4
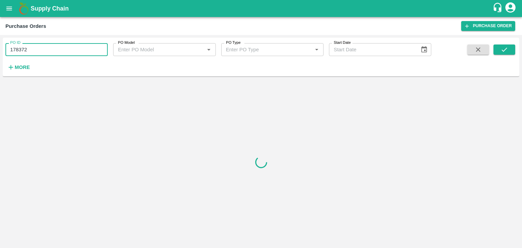
click at [48, 52] on input "178372" at bounding box center [56, 49] width 102 height 13
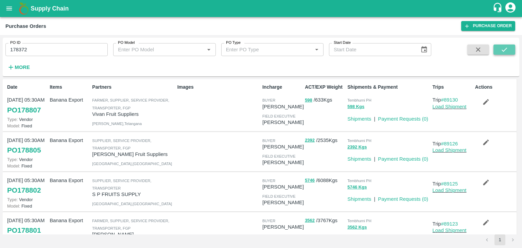
click at [508, 47] on button "submit" at bounding box center [505, 50] width 22 height 10
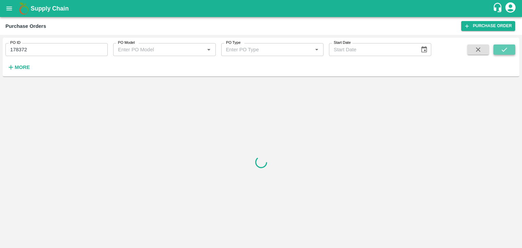
click at [508, 47] on button "submit" at bounding box center [505, 50] width 22 height 10
click at [68, 50] on input "178372" at bounding box center [56, 49] width 102 height 13
click at [498, 51] on button "submit" at bounding box center [505, 50] width 22 height 10
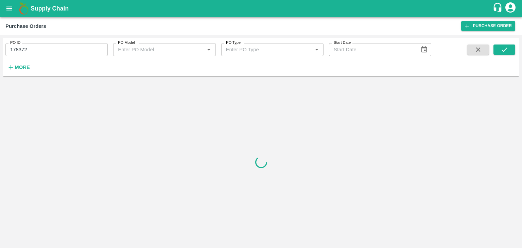
click at [57, 51] on input "178372" at bounding box center [56, 49] width 102 height 13
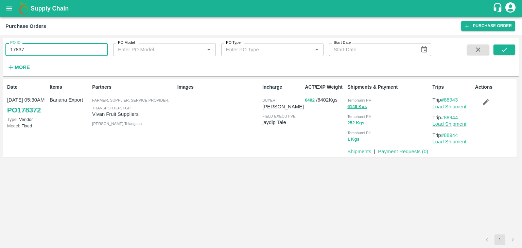
type input "178372"
click at [403, 150] on link "Payment Requests ( 0 )" at bounding box center [403, 151] width 50 height 5
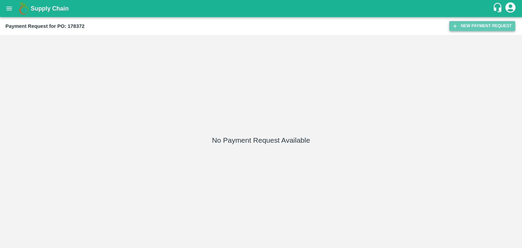
click at [500, 25] on button "New Payment Request" at bounding box center [482, 26] width 66 height 10
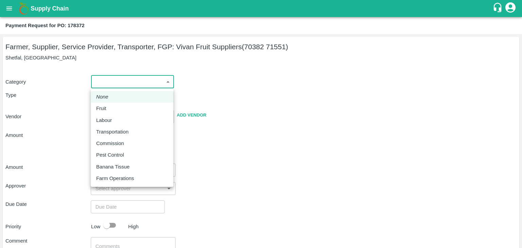
drag, startPoint x: 103, startPoint y: 85, endPoint x: 116, endPoint y: 108, distance: 26.8
click at [116, 108] on body "Supply Chain Payment Request for PO: 178372 Farmer, Supplier, Service Provider,…" at bounding box center [261, 124] width 522 height 248
click at [116, 108] on div "Fruit" at bounding box center [132, 108] width 72 height 7
type input "1"
type input "[PERSON_NAME] Fruit Suppliers - 70382 71551(Farmer, Supplier, Service Provider,…"
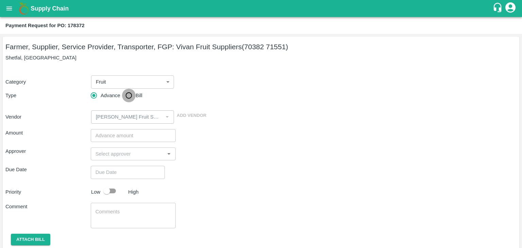
click at [125, 94] on input "Bill" at bounding box center [129, 96] width 14 height 14
radio input "true"
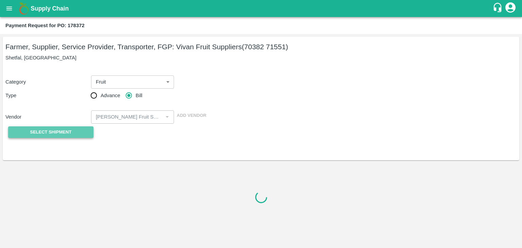
click at [52, 134] on span "Select Shipment" at bounding box center [50, 132] width 41 height 8
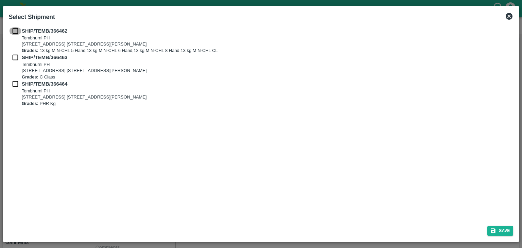
click at [17, 33] on input "checkbox" at bounding box center [15, 30] width 13 height 7
checkbox input "true"
click at [16, 54] on input "checkbox" at bounding box center [15, 57] width 13 height 7
checkbox input "true"
click at [15, 82] on input "checkbox" at bounding box center [15, 83] width 13 height 7
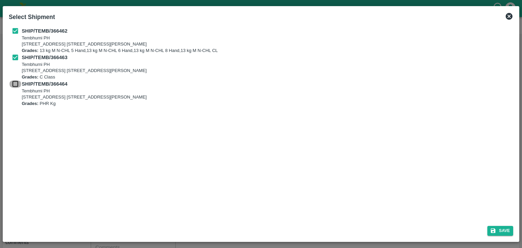
checkbox input "true"
click at [506, 230] on button "Save" at bounding box center [500, 231] width 26 height 10
type input "[DATE]"
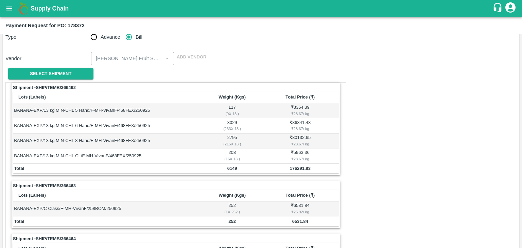
scroll to position [318, 0]
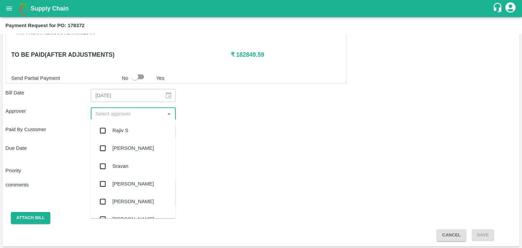
click at [107, 109] on input "input" at bounding box center [128, 113] width 70 height 9
type input "Ajit"
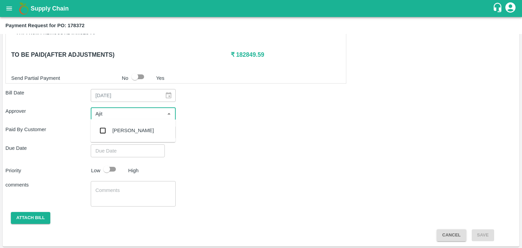
click at [129, 132] on div "[PERSON_NAME]" at bounding box center [133, 130] width 41 height 7
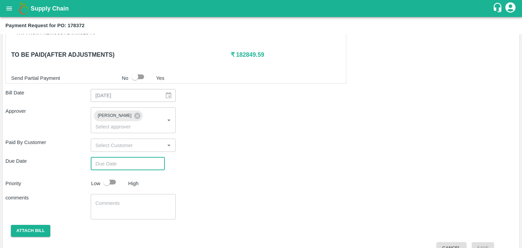
type input "DD/MM/YYYY hh:mm aa"
click at [142, 159] on input "DD/MM/YYYY hh:mm aa" at bounding box center [125, 163] width 69 height 13
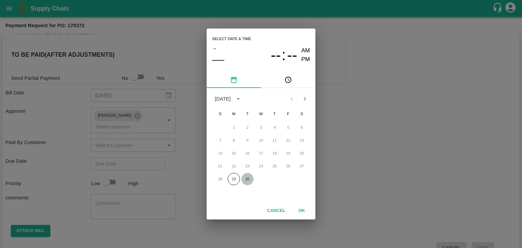
click at [246, 177] on button "30" at bounding box center [247, 179] width 12 height 12
type input "[DATE] 12:00 AM"
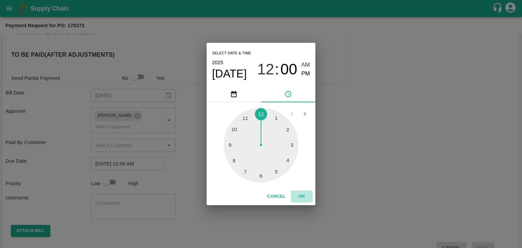
click at [304, 199] on button "OK" at bounding box center [302, 197] width 22 height 12
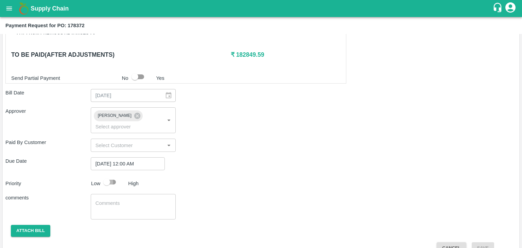
click at [107, 176] on input "checkbox" at bounding box center [106, 182] width 39 height 13
checkbox input "true"
click at [131, 200] on textarea at bounding box center [134, 207] width 76 height 14
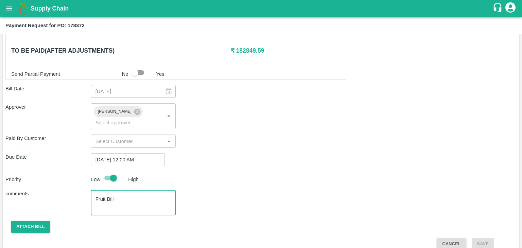
type textarea "Fruit Bill"
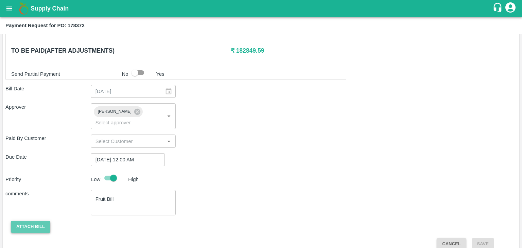
click at [39, 221] on button "Attach bill" at bounding box center [30, 227] width 39 height 12
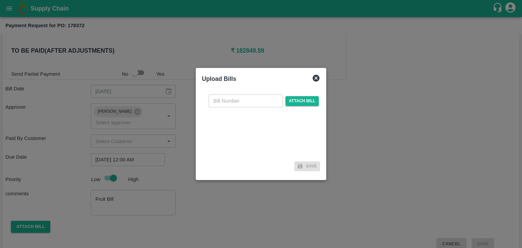
click at [233, 100] on input "text" at bounding box center [246, 100] width 74 height 13
type input "914"
click at [301, 98] on span "Attach bill" at bounding box center [302, 101] width 33 height 10
click at [0, 0] on input "Attach bill" at bounding box center [0, 0] width 0 height 0
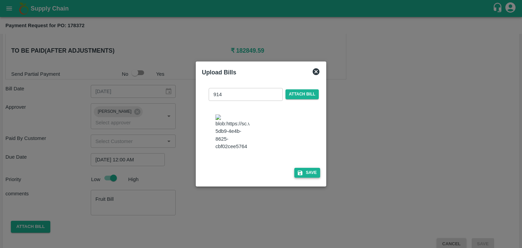
click at [305, 176] on button "Save" at bounding box center [307, 173] width 26 height 10
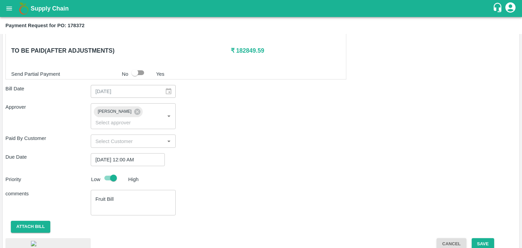
scroll to position [367, 0]
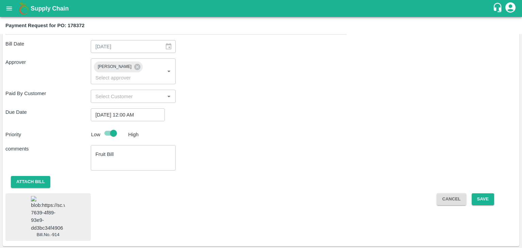
click at [59, 196] on img at bounding box center [48, 214] width 34 height 36
click at [486, 193] on button "Save" at bounding box center [483, 199] width 22 height 12
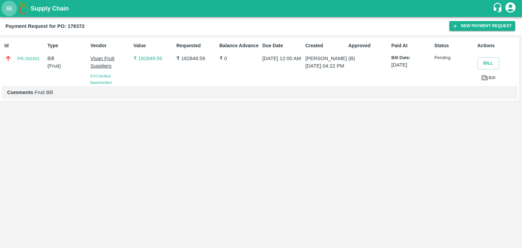
click at [10, 8] on icon "open drawer" at bounding box center [9, 8] width 6 height 4
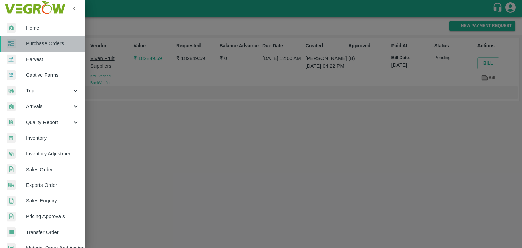
click at [48, 41] on span "Purchase Orders" at bounding box center [53, 43] width 54 height 7
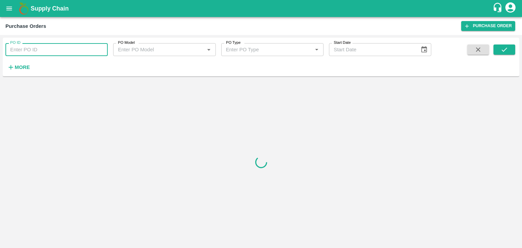
click at [66, 49] on input "PO ID" at bounding box center [56, 49] width 102 height 13
paste input "178682"
type input "178682"
click at [500, 45] on button "submit" at bounding box center [505, 50] width 22 height 10
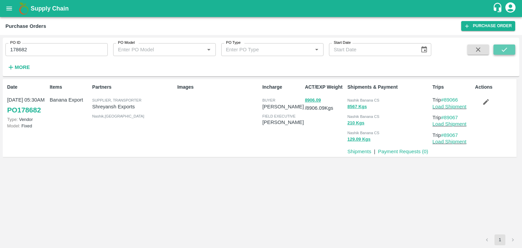
click at [500, 45] on button "submit" at bounding box center [505, 50] width 22 height 10
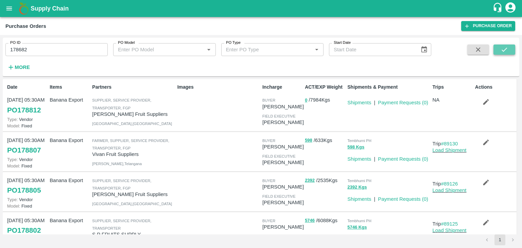
click at [499, 49] on button "submit" at bounding box center [505, 50] width 22 height 10
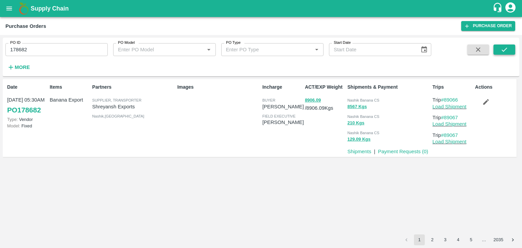
click at [509, 54] on button "submit" at bounding box center [505, 50] width 22 height 10
click at [455, 104] on link "Load Shipment" at bounding box center [450, 106] width 34 height 5
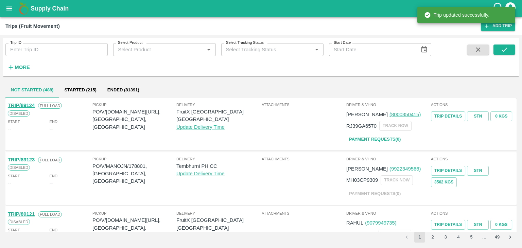
drag, startPoint x: 0, startPoint y: 0, endPoint x: 67, endPoint y: 51, distance: 84.2
click at [67, 51] on input "Trip ID" at bounding box center [56, 49] width 102 height 13
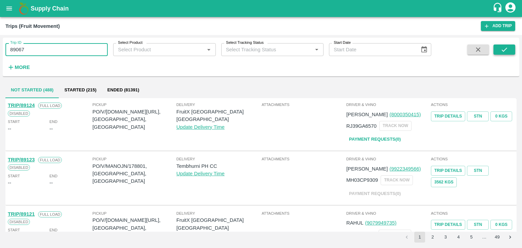
type input "89067"
click at [510, 52] on button "submit" at bounding box center [505, 50] width 22 height 10
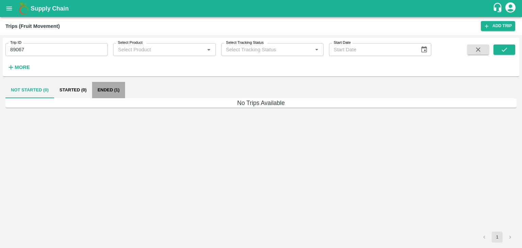
click at [114, 87] on button "Ended (1)" at bounding box center [108, 90] width 33 height 16
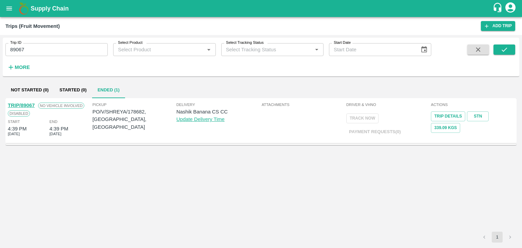
click at [23, 103] on link "TRIP/89067" at bounding box center [21, 105] width 27 height 5
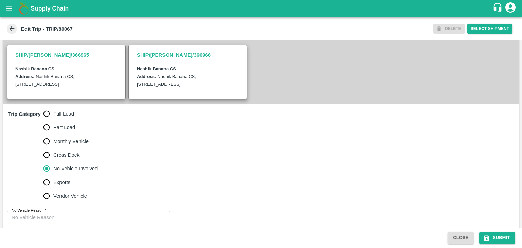
scroll to position [141, 0]
click at [64, 117] on label "Full Load" at bounding box center [69, 114] width 58 height 14
click at [53, 117] on input "Full Load" at bounding box center [47, 114] width 14 height 14
radio input "true"
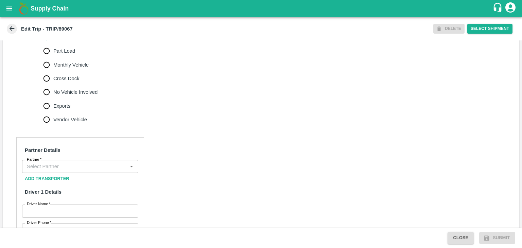
scroll to position [218, 0]
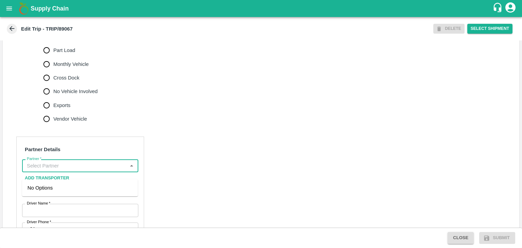
click at [85, 169] on input "Partner   *" at bounding box center [74, 165] width 101 height 9
click at [75, 188] on div "[PERSON_NAME] ( [PERSON_NAME] Transport )-[GEOGRAPHIC_DATA], Pune-9860466997(Tr…" at bounding box center [80, 195] width 105 height 23
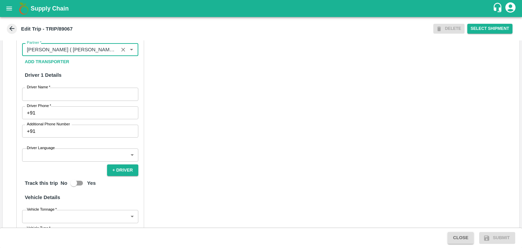
scroll to position [336, 0]
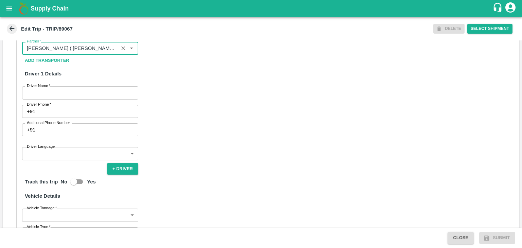
type input "[PERSON_NAME] ( [PERSON_NAME] Transport )-[GEOGRAPHIC_DATA], Pune-9860466997(Tr…"
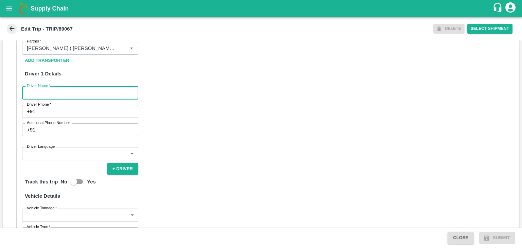
click at [50, 98] on input "Driver Name   *" at bounding box center [80, 92] width 116 height 13
type input "[PERSON_NAME]"
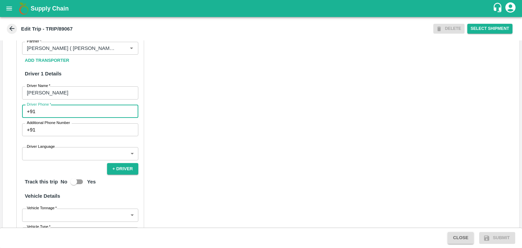
click at [70, 118] on input "Driver Phone   *" at bounding box center [88, 111] width 100 height 13
type input "9975280177"
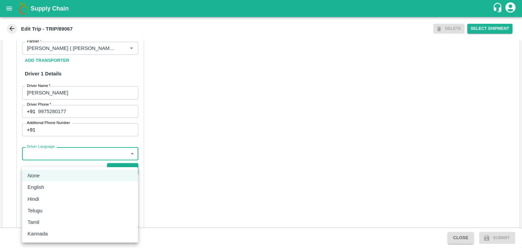
click at [65, 159] on body "Supply Chain Edit Trip - TRIP/89067 DELETE Select Shipment Trip Details Trip Ty…" at bounding box center [261, 124] width 522 height 248
click at [47, 188] on div "English" at bounding box center [38, 187] width 20 height 7
type input "en"
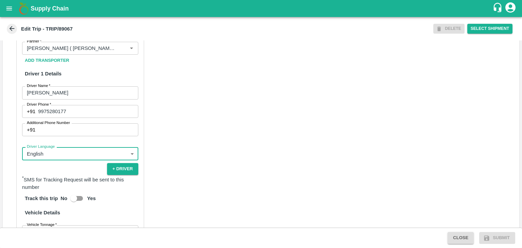
scroll to position [470, 0]
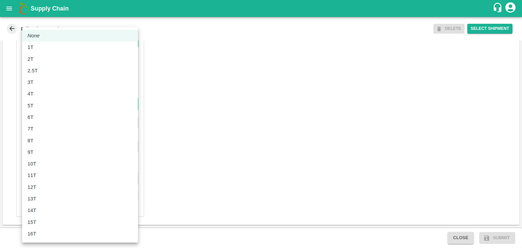
click at [57, 107] on body "Supply Chain Edit Trip - TRIP/89067 DELETE Select Shipment Trip Details Trip Ty…" at bounding box center [261, 124] width 522 height 248
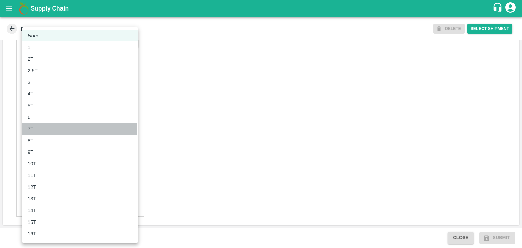
click at [46, 127] on div "7T" at bounding box center [80, 128] width 105 height 7
type input "7000"
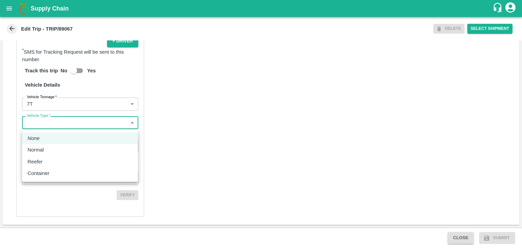
click at [53, 126] on body "Supply Chain Edit Trip - TRIP/89067 DELETE Select Shipment Trip Details Trip Ty…" at bounding box center [261, 124] width 522 height 248
click at [52, 148] on div "Normal" at bounding box center [80, 149] width 105 height 7
type input "Normal"
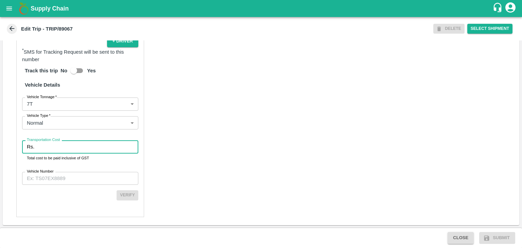
click at [54, 148] on input "Transportation Cost" at bounding box center [87, 146] width 101 height 13
type input "1"
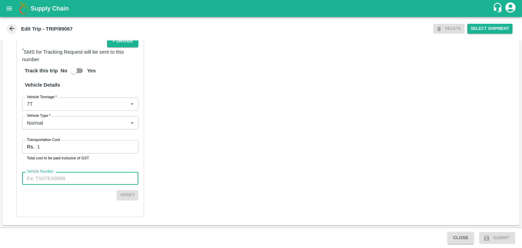
click at [83, 178] on input "Vehicle Number" at bounding box center [80, 178] width 116 height 13
type input "MH12HD0431"
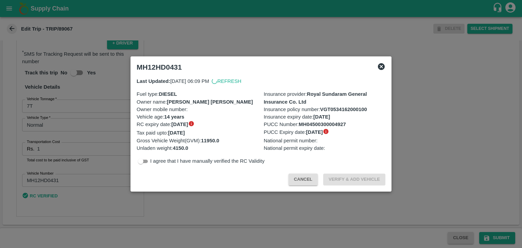
scroll to position [469, 0]
drag, startPoint x: 500, startPoint y: 232, endPoint x: 502, endPoint y: 236, distance: 4.4
click at [502, 236] on div at bounding box center [261, 124] width 522 height 248
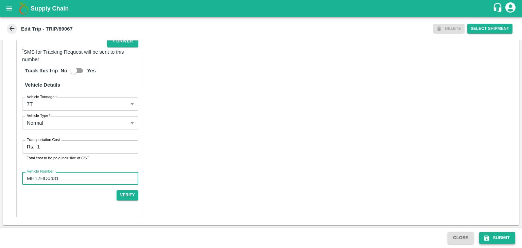
click at [502, 236] on button "Submit" at bounding box center [497, 238] width 36 height 12
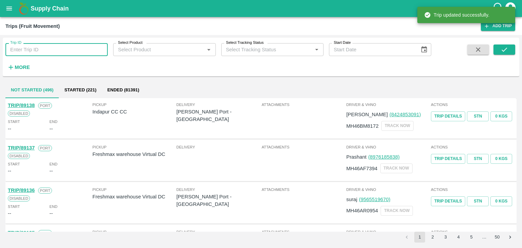
click at [58, 46] on input "Trip ID" at bounding box center [56, 49] width 102 height 13
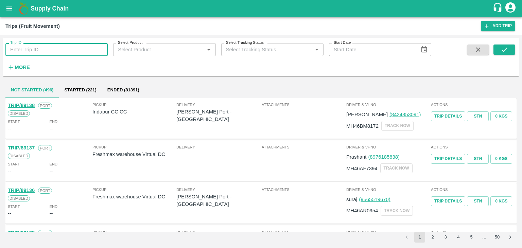
click at [65, 52] on input "Trip ID" at bounding box center [56, 49] width 102 height 13
type input "89067"
click at [502, 49] on icon "submit" at bounding box center [504, 49] width 7 height 7
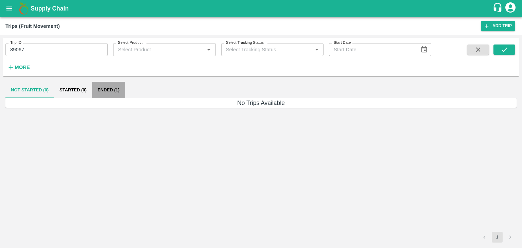
click at [111, 85] on button "Ended (1)" at bounding box center [108, 90] width 33 height 16
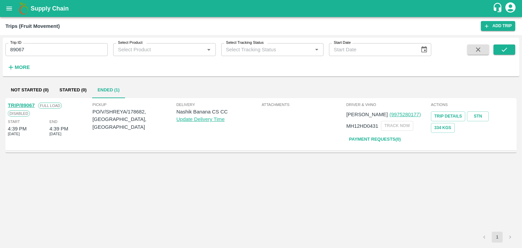
click at [24, 104] on link "TRIP/89067" at bounding box center [21, 105] width 27 height 5
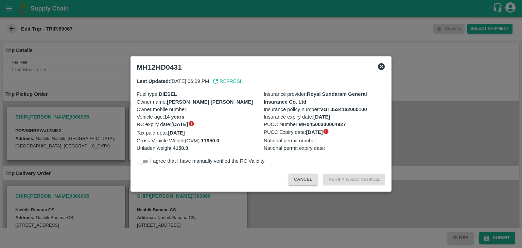
click at [304, 197] on div at bounding box center [261, 124] width 522 height 248
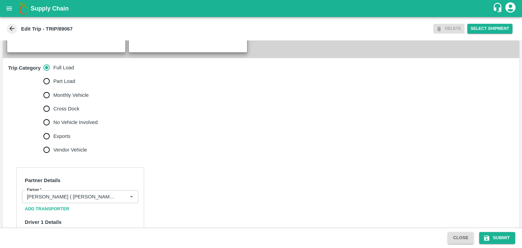
scroll to position [194, 0]
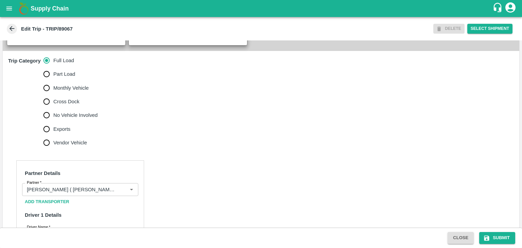
click at [89, 119] on span "No Vehicle Involved" at bounding box center [75, 114] width 44 height 7
click at [53, 122] on input "No Vehicle Involved" at bounding box center [47, 115] width 14 height 14
radio input "true"
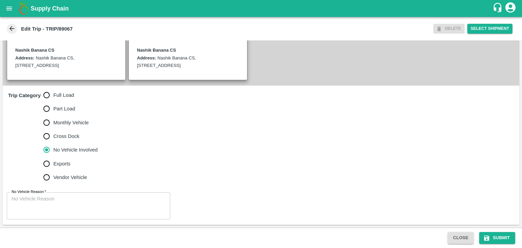
scroll to position [167, 0]
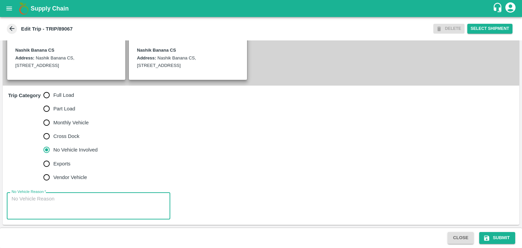
click at [79, 201] on textarea "No Vehicle Reason   *" at bounding box center [89, 205] width 154 height 21
type textarea "Field Dump"
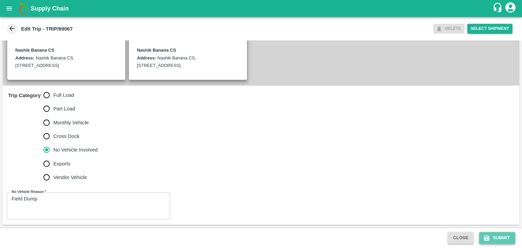
click at [510, 240] on button "Submit" at bounding box center [497, 238] width 36 height 12
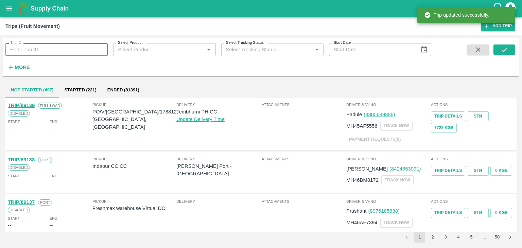
click at [60, 47] on input "Trip ID" at bounding box center [56, 49] width 102 height 13
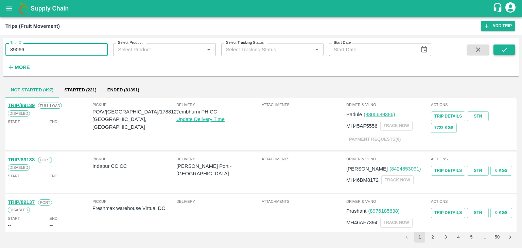
type input "89066"
click at [501, 48] on icon "submit" at bounding box center [504, 49] width 7 height 7
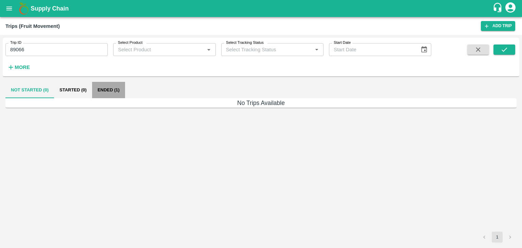
click at [113, 88] on button "Ended (1)" at bounding box center [108, 90] width 33 height 16
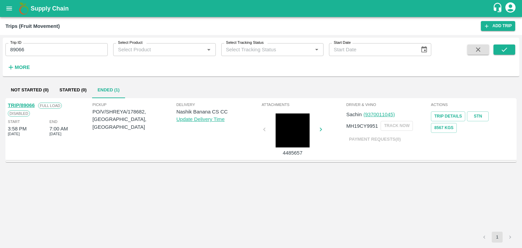
click at [21, 104] on link "TRIP/89066" at bounding box center [21, 105] width 27 height 5
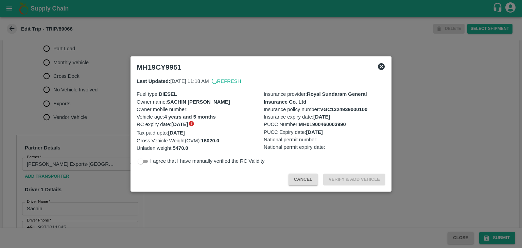
scroll to position [229, 0]
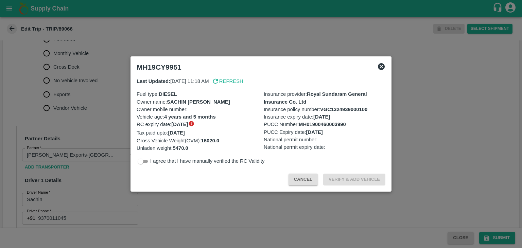
click at [94, 135] on div at bounding box center [261, 124] width 522 height 248
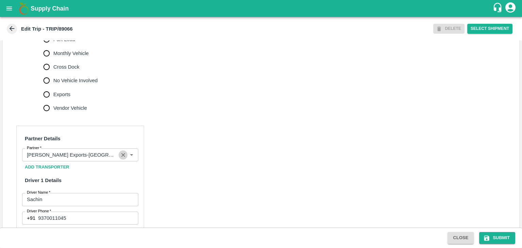
click at [122, 157] on icon "Clear" at bounding box center [123, 155] width 4 height 4
click at [112, 159] on input "Partner   *" at bounding box center [74, 155] width 101 height 9
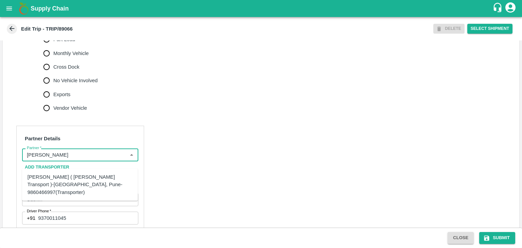
click at [79, 185] on div "[PERSON_NAME] ( [PERSON_NAME] Transport )-[GEOGRAPHIC_DATA], Pune-9860466997(Tr…" at bounding box center [80, 184] width 105 height 23
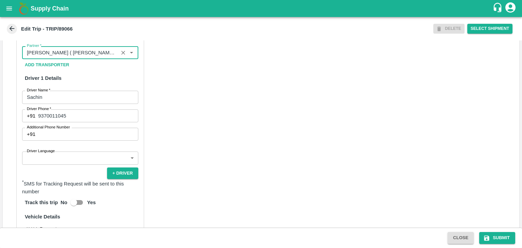
scroll to position [334, 0]
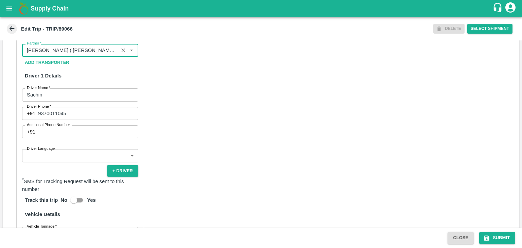
type input "[PERSON_NAME] ( [PERSON_NAME] Transport )-[GEOGRAPHIC_DATA], Pune-9860466997(Tr…"
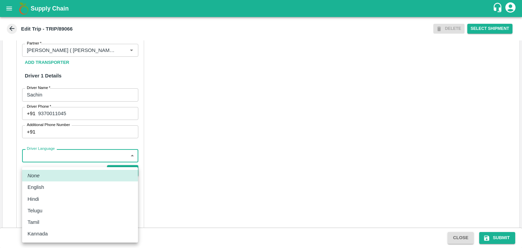
click at [59, 162] on body "Supply Chain Edit Trip - TRIP/89066 DELETE Select Shipment Trip Details Trip Ty…" at bounding box center [261, 124] width 522 height 248
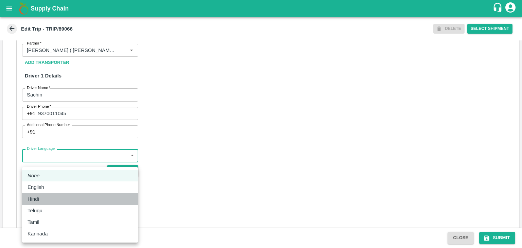
click at [46, 195] on div "Hindi" at bounding box center [80, 198] width 105 height 7
type input "hi"
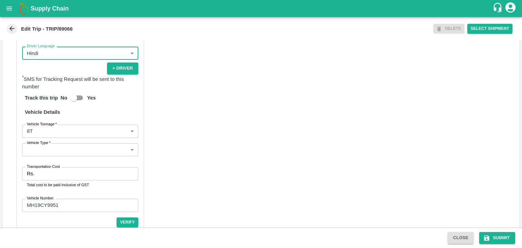
scroll to position [470, 0]
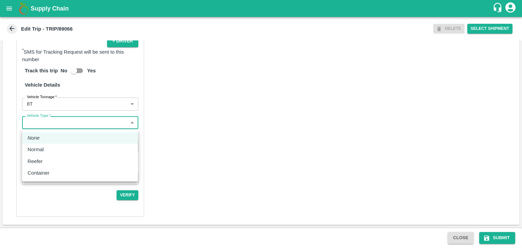
click at [48, 122] on body "Supply Chain Edit Trip - TRIP/89066 DELETE Select Shipment Trip Details Trip Ty…" at bounding box center [261, 124] width 522 height 248
click at [45, 148] on div "Normal" at bounding box center [38, 149] width 20 height 7
type input "Normal"
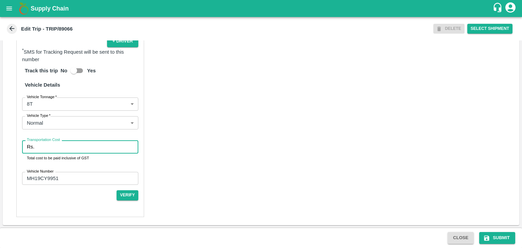
click at [56, 149] on input "Transportation Cost" at bounding box center [87, 146] width 101 height 13
type input "10000"
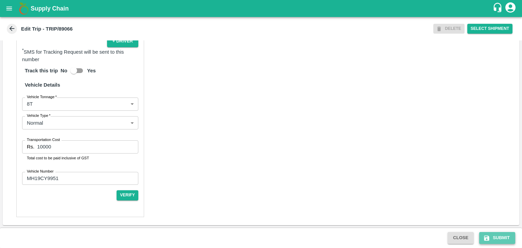
click at [491, 236] on button "Submit" at bounding box center [497, 238] width 36 height 12
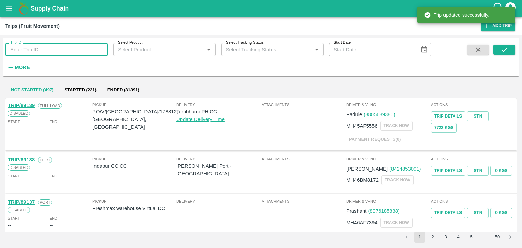
click at [74, 46] on input "Trip ID" at bounding box center [56, 49] width 102 height 13
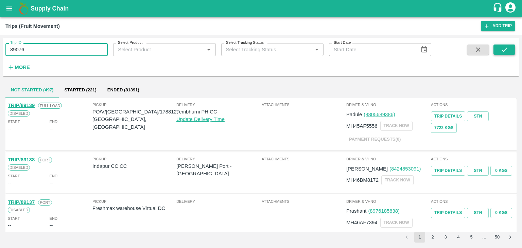
type input "89076"
click at [496, 48] on button "submit" at bounding box center [505, 50] width 22 height 10
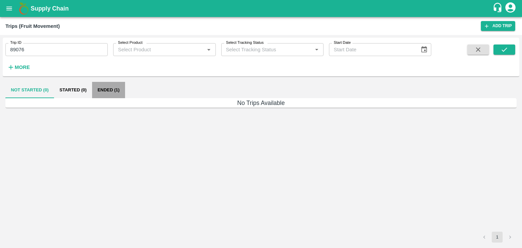
click at [110, 90] on button "Ended (1)" at bounding box center [108, 90] width 33 height 16
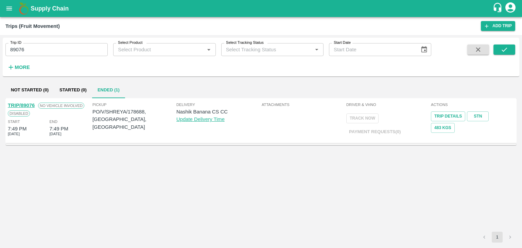
click at [29, 103] on link "TRIP/89076" at bounding box center [21, 105] width 27 height 5
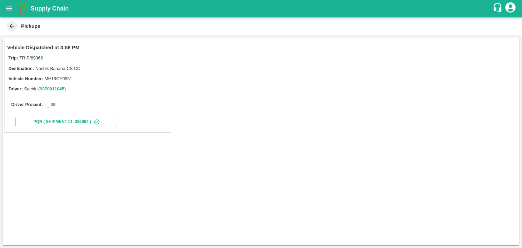
click at [54, 105] on input "checkbox" at bounding box center [48, 105] width 24 height 8
checkbox input "true"
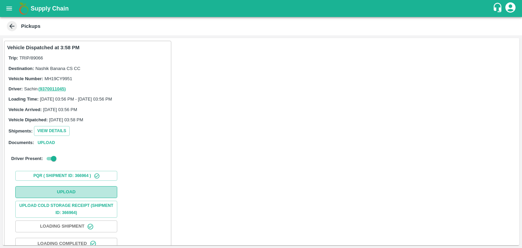
click at [78, 190] on button "Upload" at bounding box center [66, 192] width 102 height 12
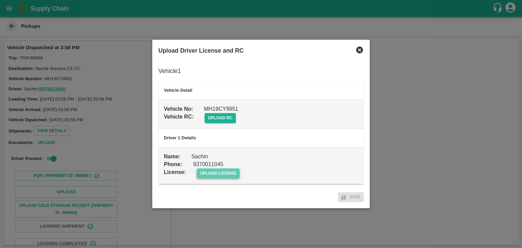
click at [213, 171] on span "upload license" at bounding box center [218, 174] width 43 height 10
click at [0, 0] on input "upload license" at bounding box center [0, 0] width 0 height 0
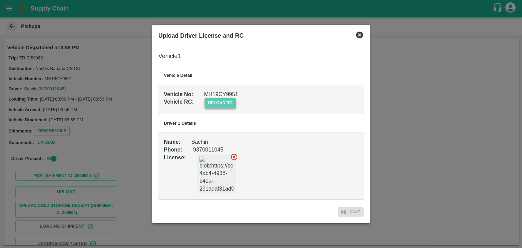
click at [222, 99] on span "upload rc" at bounding box center [220, 103] width 31 height 10
click at [0, 0] on input "upload rc" at bounding box center [0, 0] width 0 height 0
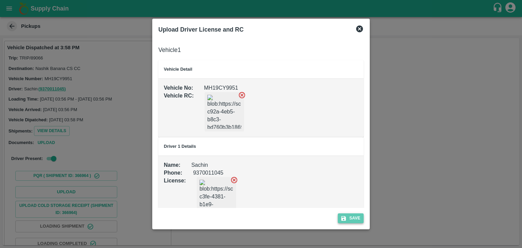
click at [351, 218] on button "Save" at bounding box center [351, 218] width 26 height 10
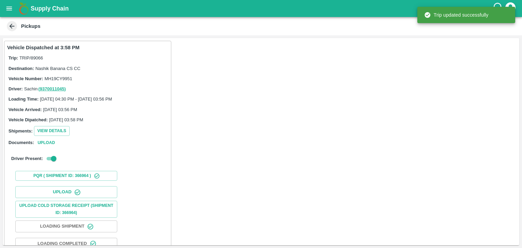
scroll to position [71, 0]
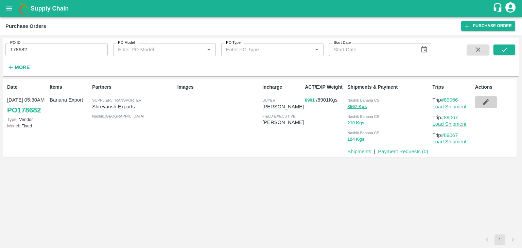
click at [485, 106] on button "button" at bounding box center [486, 102] width 22 height 12
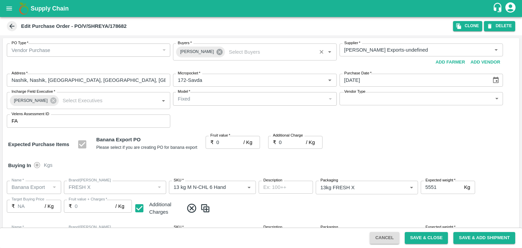
click at [217, 53] on icon at bounding box center [220, 52] width 6 height 6
click at [215, 48] on input "Buyers   *" at bounding box center [249, 50] width 148 height 9
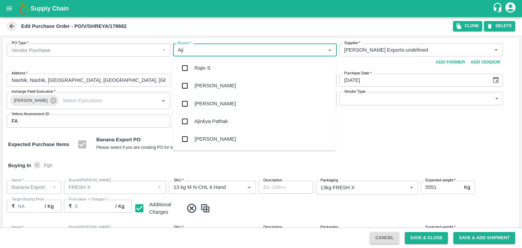
type input "Ajit"
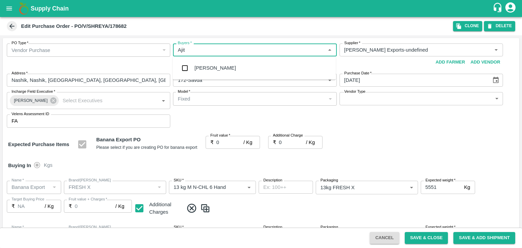
click at [211, 67] on div "[PERSON_NAME]" at bounding box center [214, 67] width 41 height 7
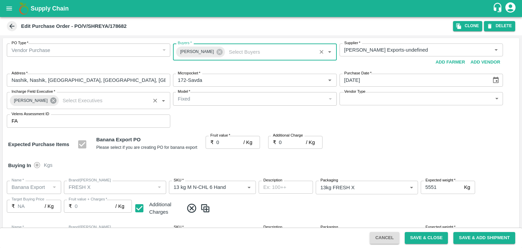
click at [50, 101] on icon at bounding box center [53, 100] width 7 height 7
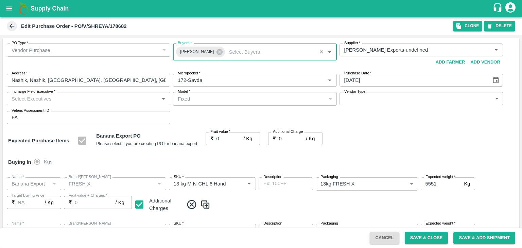
click at [66, 97] on input "Incharge Field Executive   *" at bounding box center [83, 98] width 148 height 9
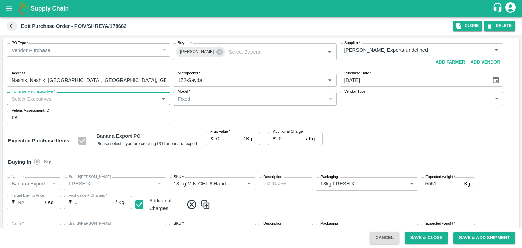
click at [66, 97] on input "Incharge Field Executive   *" at bounding box center [83, 98] width 148 height 9
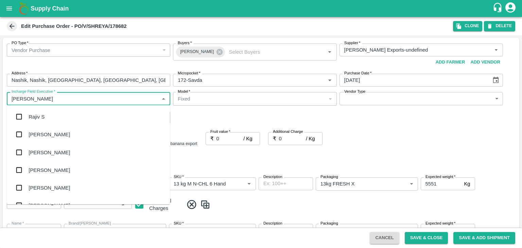
type input "Jay"
click at [49, 154] on div "jaydip Tale" at bounding box center [41, 152] width 24 height 7
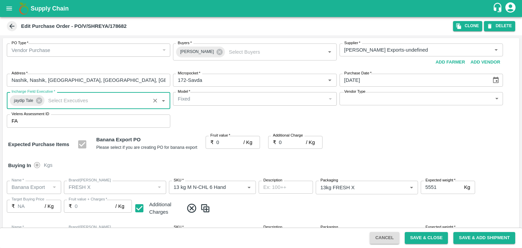
click at [220, 144] on input "0" at bounding box center [230, 142] width 27 height 13
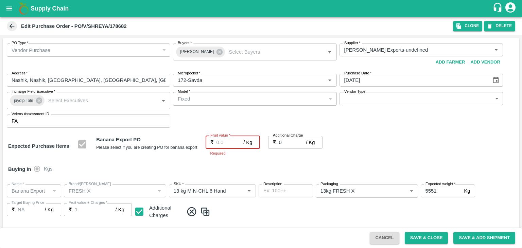
type input "1"
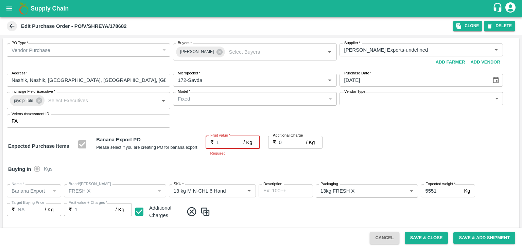
type input "1"
type input "18"
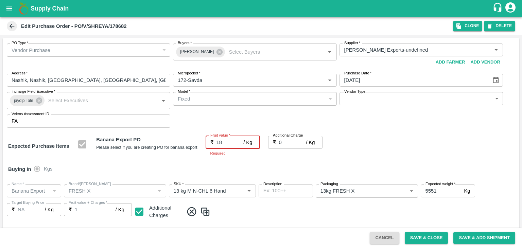
type input "18"
type input "18.5"
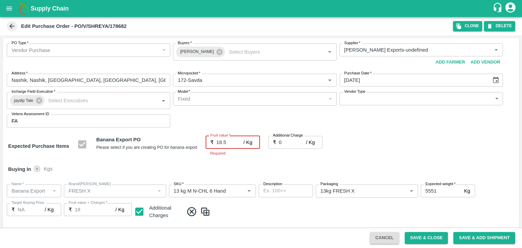
type input "18.5"
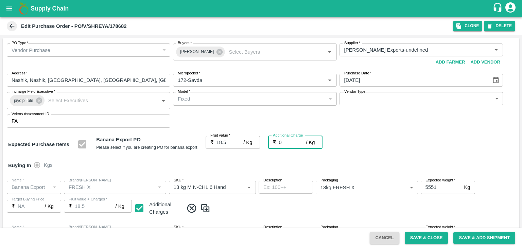
type input "2"
type input "20.5"
type input "2.7"
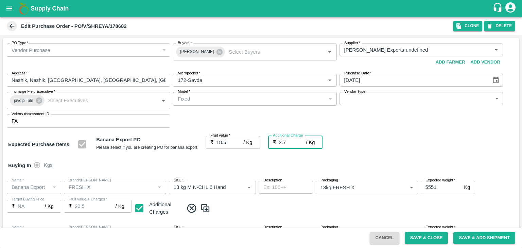
type input "21.2"
type input "2.75"
type input "21.25"
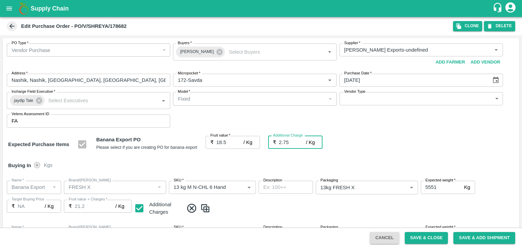
type input "21.25"
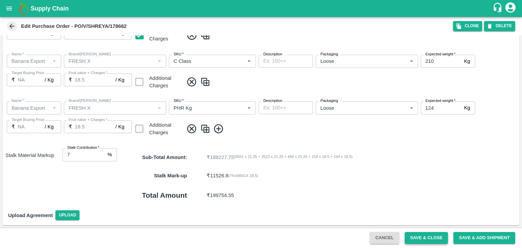
type input "2.75"
click at [433, 240] on button "Save & Close" at bounding box center [427, 238] width 44 height 12
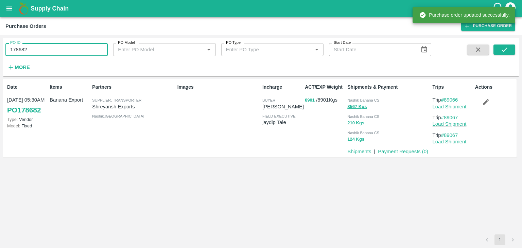
click at [46, 49] on input "178682" at bounding box center [56, 49] width 102 height 13
paste input "text"
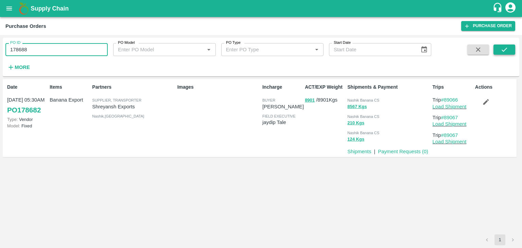
type input "178688"
click at [497, 50] on button "submit" at bounding box center [505, 50] width 22 height 10
click at [515, 49] on button "submit" at bounding box center [505, 50] width 22 height 10
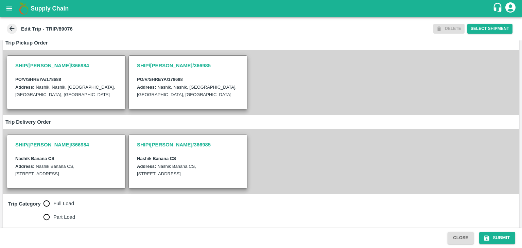
scroll to position [167, 0]
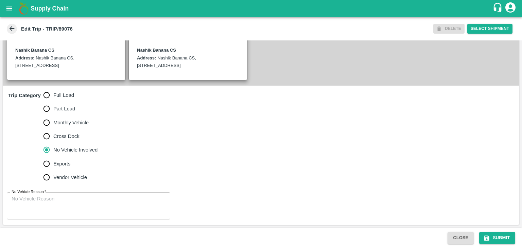
click at [75, 92] on label "Full Load" at bounding box center [69, 95] width 58 height 14
click at [53, 92] on input "Full Load" at bounding box center [47, 95] width 14 height 14
radio input "true"
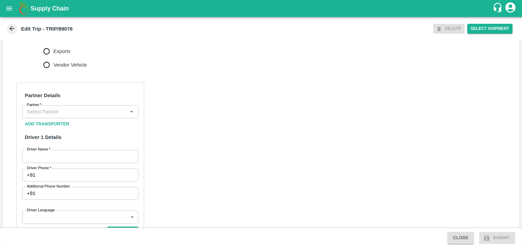
scroll to position [276, 0]
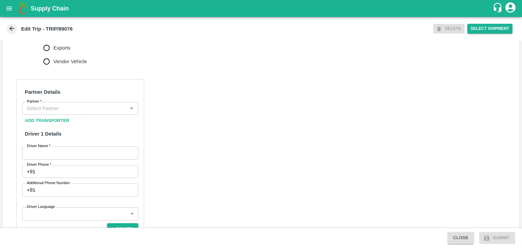
click at [76, 110] on div "Partner" at bounding box center [80, 108] width 116 height 13
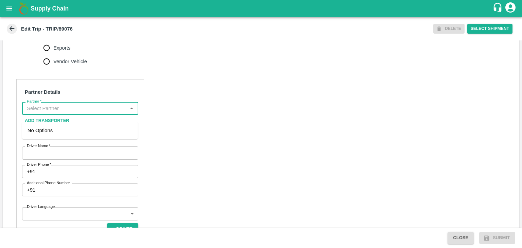
type input "F"
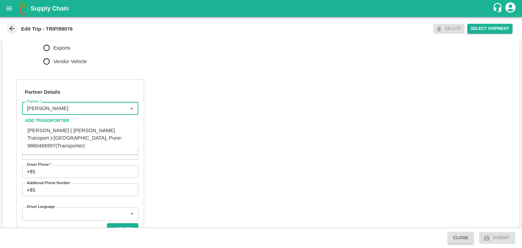
click at [66, 128] on div "[PERSON_NAME] ( [PERSON_NAME] Transport )-[GEOGRAPHIC_DATA], Pune-9860466997(Tr…" at bounding box center [80, 138] width 105 height 23
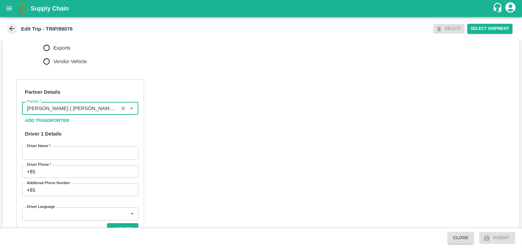
type input "[PERSON_NAME] ( [PERSON_NAME] Transport )-[GEOGRAPHIC_DATA], Pune-9860466997(Tr…"
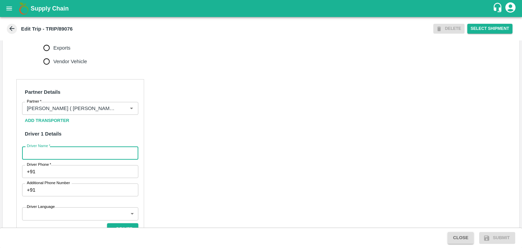
click at [78, 157] on input "Driver Name   *" at bounding box center [80, 152] width 116 height 13
type input "[PERSON_NAME]"
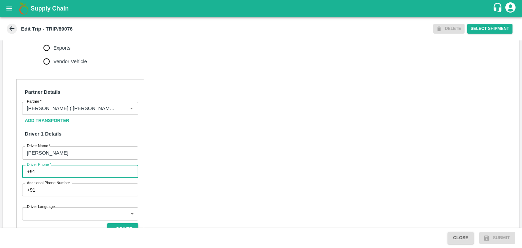
click at [70, 178] on input "Driver Phone   *" at bounding box center [88, 171] width 100 height 13
type input "9763776060"
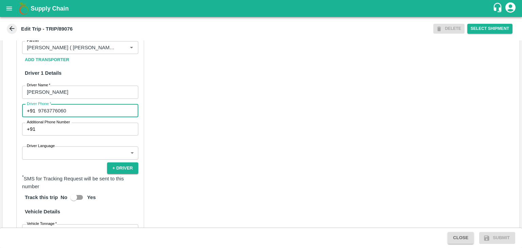
scroll to position [353, 0]
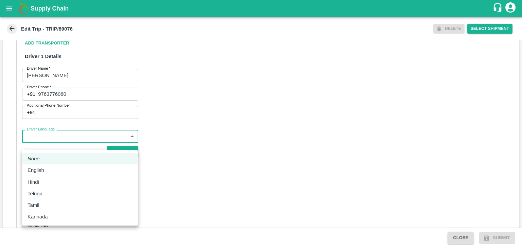
click at [62, 150] on body "Supply Chain Edit Trip - TRIP/89076 DELETE Select Shipment Trip Details Trip Ty…" at bounding box center [261, 124] width 522 height 248
click at [49, 175] on li "English" at bounding box center [80, 171] width 116 height 12
type input "en"
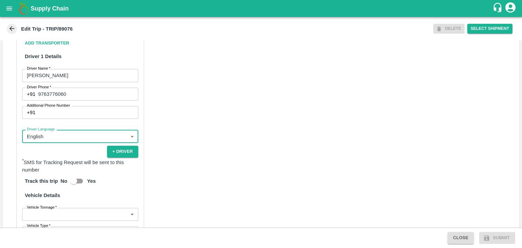
scroll to position [470, 0]
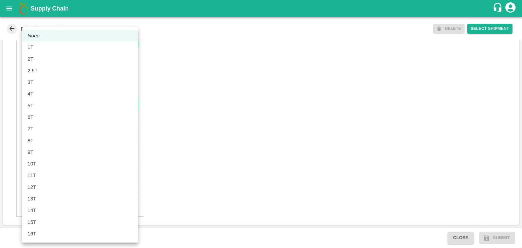
click at [39, 101] on body "Supply Chain Edit Trip - TRIP/89076 DELETE Select Shipment Trip Details Trip Ty…" at bounding box center [261, 124] width 522 height 248
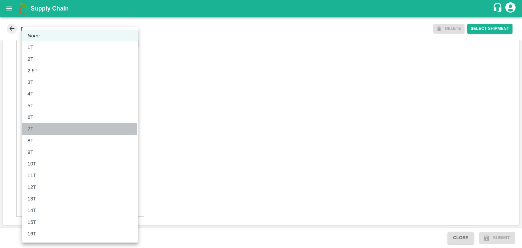
click at [44, 125] on div "7T" at bounding box center [80, 128] width 105 height 7
type input "7000"
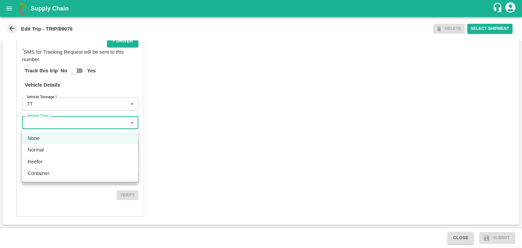
click at [57, 129] on body "Supply Chain Edit Trip - TRIP/89076 DELETE Select Shipment Trip Details Trip Ty…" at bounding box center [261, 124] width 522 height 248
click at [51, 151] on div "Normal" at bounding box center [80, 149] width 105 height 7
type input "Normal"
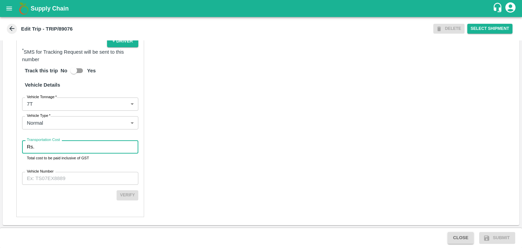
click at [60, 147] on input "Transportation Cost" at bounding box center [87, 146] width 101 height 13
type input "1"
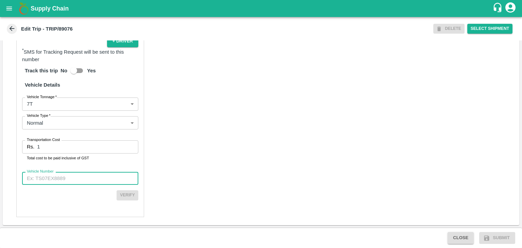
click at [73, 182] on input "Vehicle Number" at bounding box center [80, 178] width 116 height 13
type input "MH10Z3780"
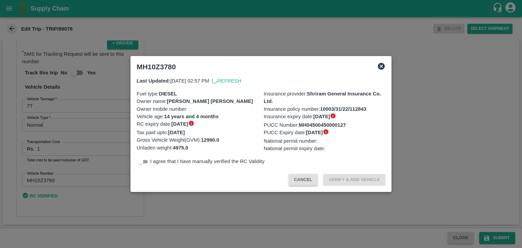
scroll to position [469, 0]
click at [496, 237] on div at bounding box center [261, 124] width 522 height 248
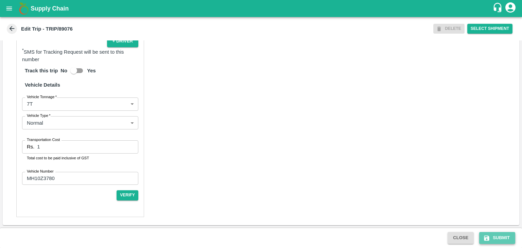
click at [504, 237] on button "Submit" at bounding box center [497, 238] width 36 height 12
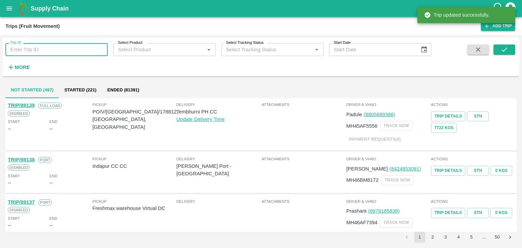
click at [65, 47] on input "Trip ID" at bounding box center [56, 49] width 102 height 13
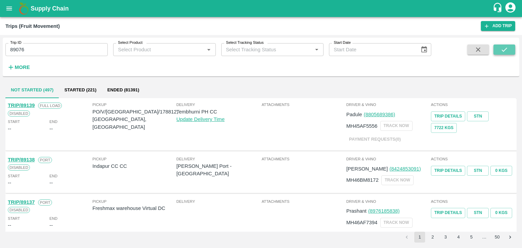
click at [498, 51] on button "submit" at bounding box center [505, 50] width 22 height 10
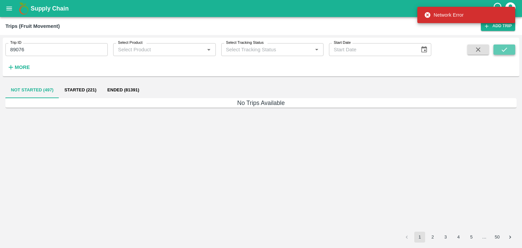
click at [500, 47] on button "submit" at bounding box center [505, 50] width 22 height 10
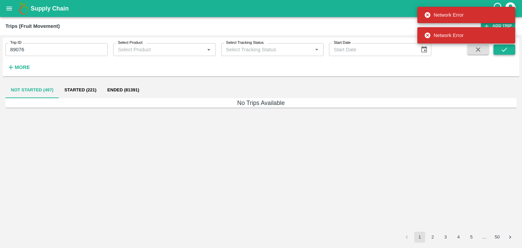
click at [500, 47] on button "submit" at bounding box center [505, 50] width 22 height 10
click at [65, 46] on input "89076" at bounding box center [56, 49] width 102 height 13
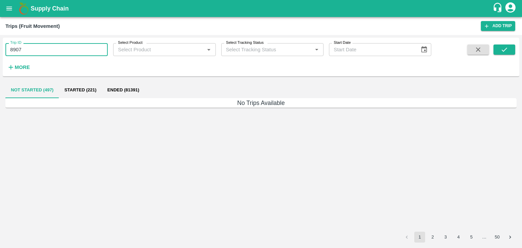
type input "89076"
click at [502, 47] on icon "submit" at bounding box center [504, 49] width 7 height 7
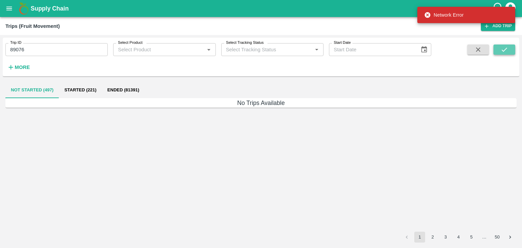
click at [502, 47] on icon "submit" at bounding box center [504, 49] width 7 height 7
